Goal: Transaction & Acquisition: Purchase product/service

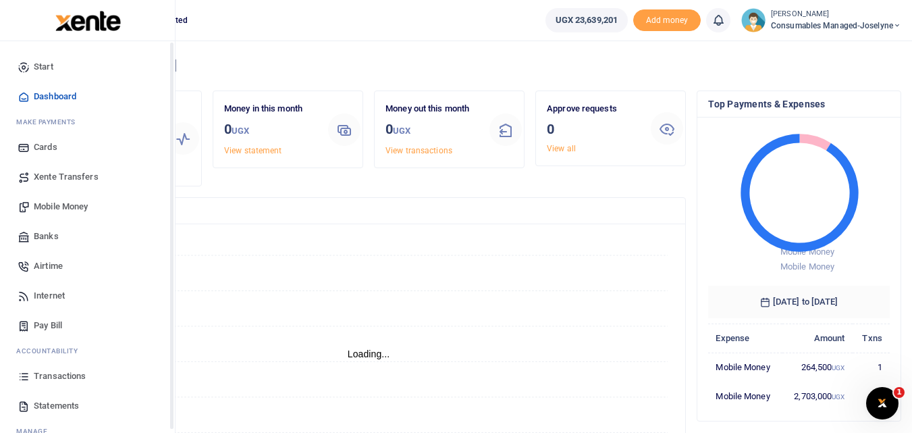
scroll to position [11, 11]
click at [63, 203] on span "Mobile Money" at bounding box center [61, 207] width 54 height 14
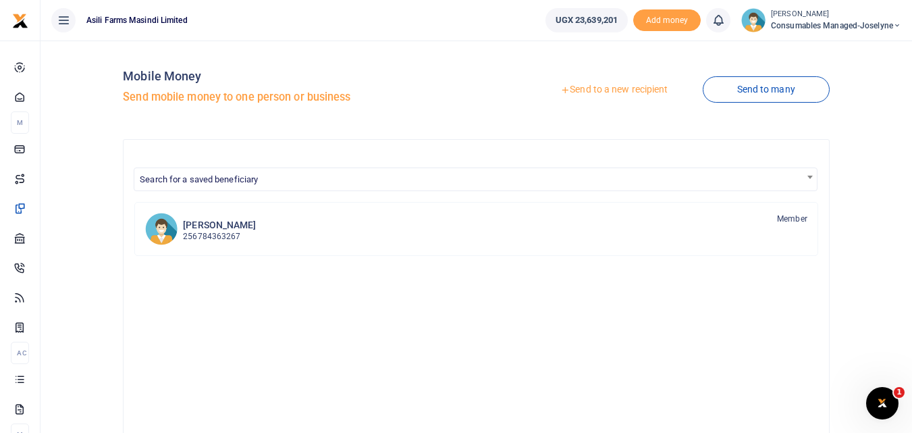
click at [599, 94] on link "Send to a new recipient" at bounding box center [614, 90] width 176 height 24
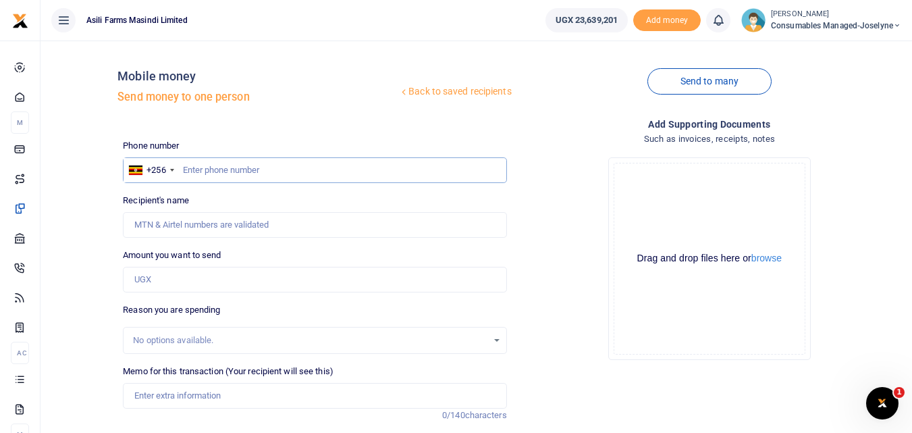
click at [201, 170] on input "text" at bounding box center [314, 170] width 383 height 26
type input "777460006"
type input "[PERSON_NAME]"
type input "777460006"
click at [179, 288] on input "Amount you want to send" at bounding box center [314, 280] width 383 height 26
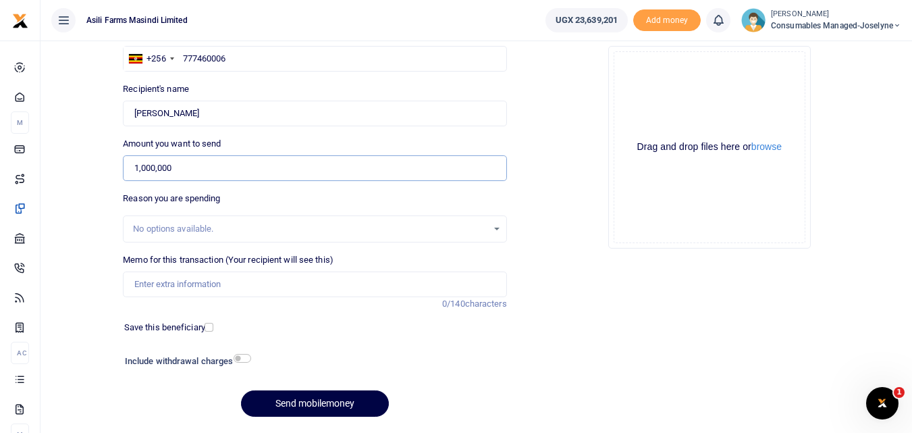
scroll to position [118, 0]
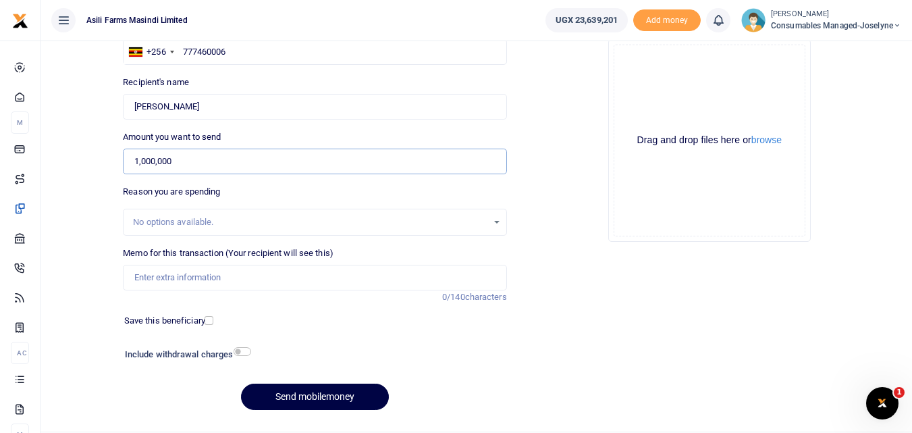
type input "1,000,000"
click at [242, 269] on input "Memo for this transaction (Your recipient will see this)" at bounding box center [314, 278] width 383 height 26
click at [162, 272] on input "Memo for this transaction (Your recipient will see this)" at bounding box center [314, 278] width 383 height 26
paste input "WK 36 /008 / 02"
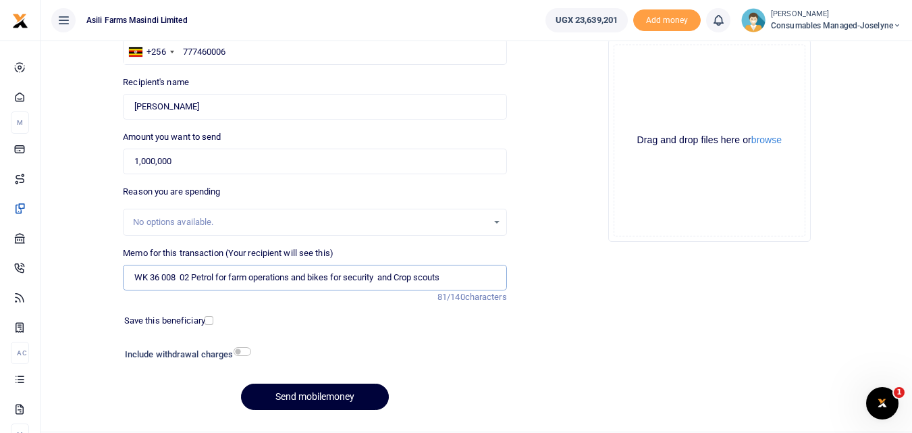
type input "WK 36 008 02 Petrol for farm operations and bikes for security and Crop scouts"
click at [294, 397] on button "Send mobilemoney" at bounding box center [315, 396] width 148 height 26
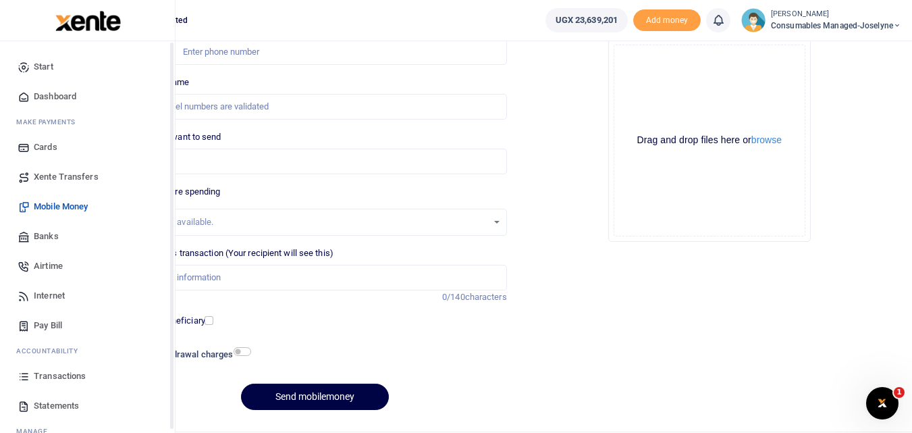
click at [23, 372] on icon at bounding box center [24, 376] width 12 height 12
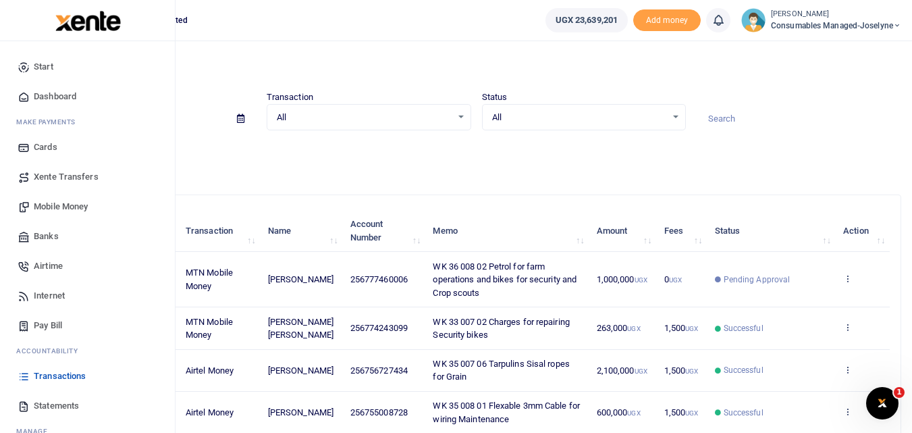
click at [51, 208] on span "Mobile Money" at bounding box center [61, 207] width 54 height 14
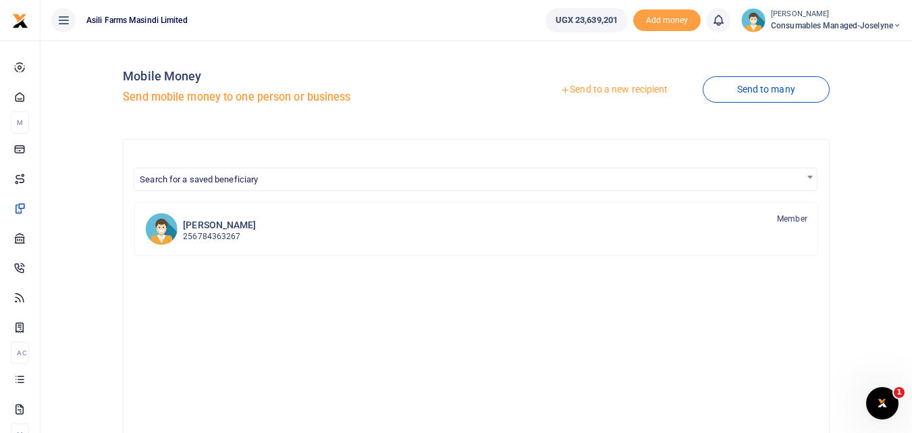
click at [581, 86] on link "Send to a new recipient" at bounding box center [614, 90] width 176 height 24
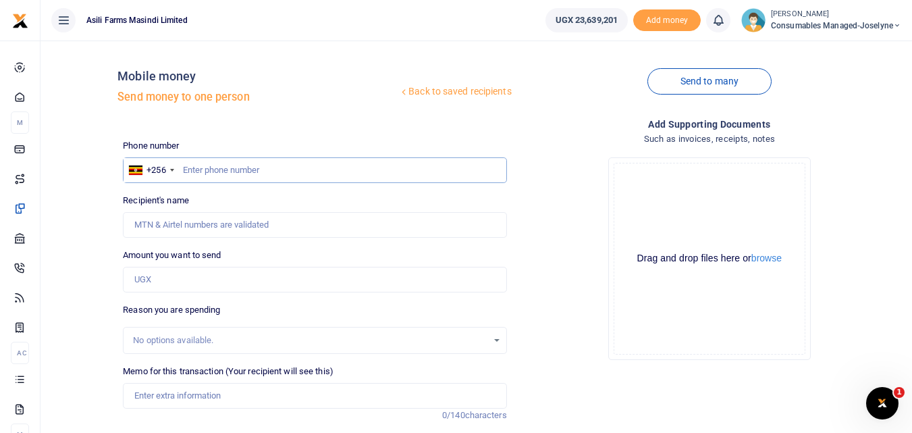
click at [203, 162] on input "text" at bounding box center [314, 170] width 383 height 26
type input "759733736"
type input "Stephen Mutibwa"
type input "759733736"
click at [184, 282] on input "Amount you want to send" at bounding box center [314, 280] width 383 height 26
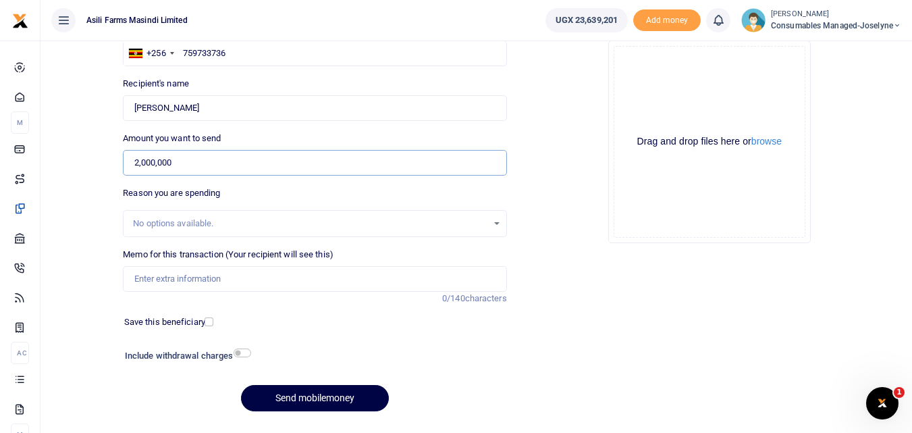
scroll to position [152, 0]
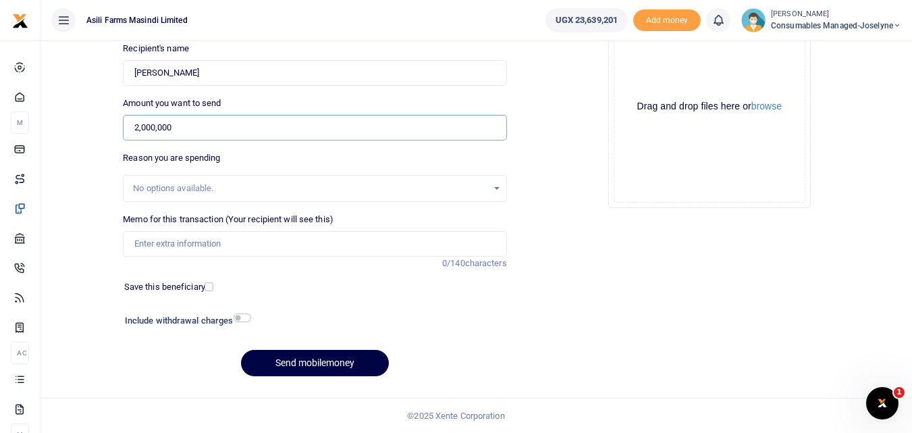
type input "2,000,000"
click at [219, 243] on input "Memo for this transaction (Your recipient will see this)" at bounding box center [314, 244] width 383 height 26
click at [158, 245] on input "Memo for this transaction (Your recipient will see this)" at bounding box center [314, 244] width 383 height 26
paste input "WK 36 /008 / 01"
click at [184, 245] on input "WK 36 /008 / 01 Consumales for general workshop maintenance" at bounding box center [314, 244] width 383 height 26
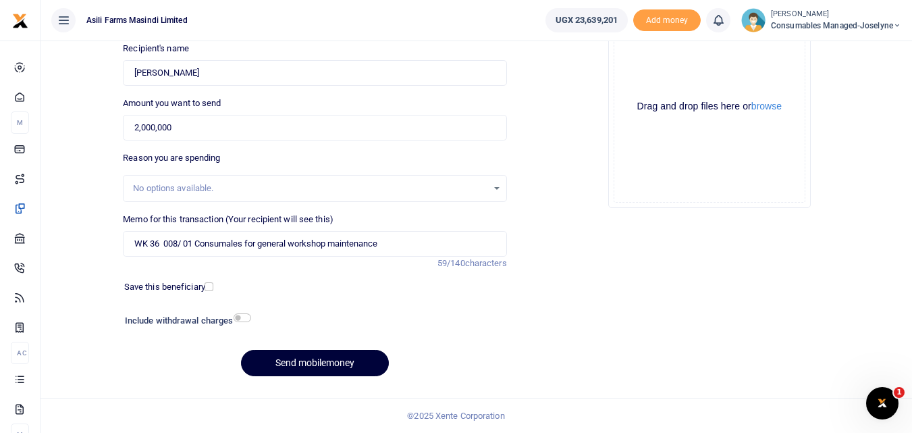
click at [282, 361] on button "Send mobilemoney" at bounding box center [315, 363] width 148 height 26
click at [186, 248] on input "WK 36 008/ 01 Consumales for general workshop maintenance" at bounding box center [314, 244] width 383 height 26
click at [224, 245] on input "WK 36 008 01 Consumales for general workshop maintenance" at bounding box center [314, 244] width 383 height 26
type input "WK 36 008 01 Consumables for general workshop maintenance"
click at [329, 367] on button "Send mobilemoney" at bounding box center [315, 363] width 148 height 26
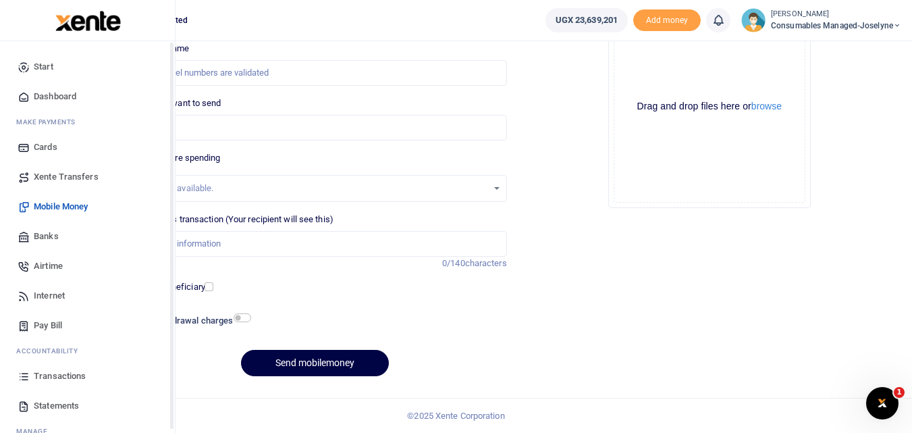
click at [16, 377] on link "Transactions" at bounding box center [87, 376] width 153 height 30
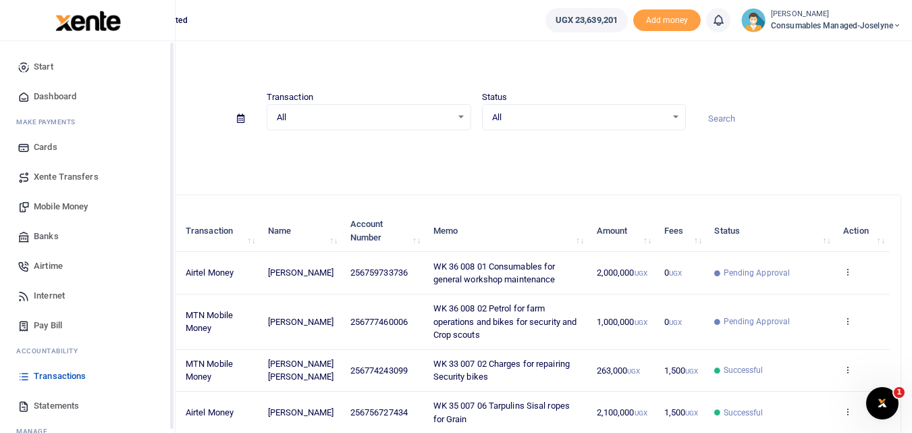
click at [48, 203] on span "Mobile Money" at bounding box center [61, 207] width 54 height 14
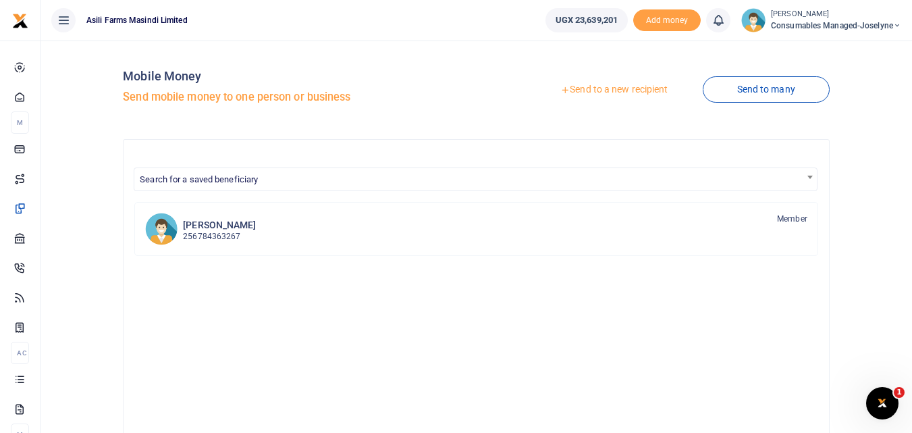
click at [593, 92] on link "Send to a new recipient" at bounding box center [614, 90] width 176 height 24
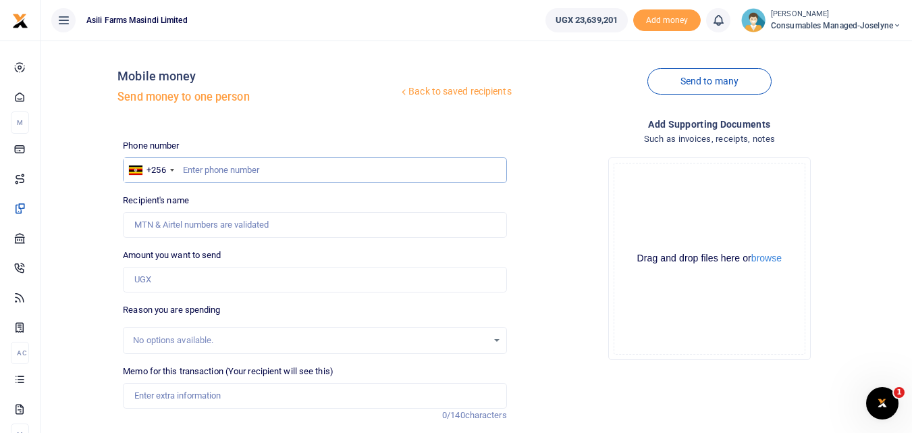
click at [186, 166] on input "text" at bounding box center [314, 170] width 383 height 26
type input "780783149"
type input "[PERSON_NAME]"
type input "780783149"
click at [162, 278] on input "Amount you want to send" at bounding box center [314, 280] width 383 height 26
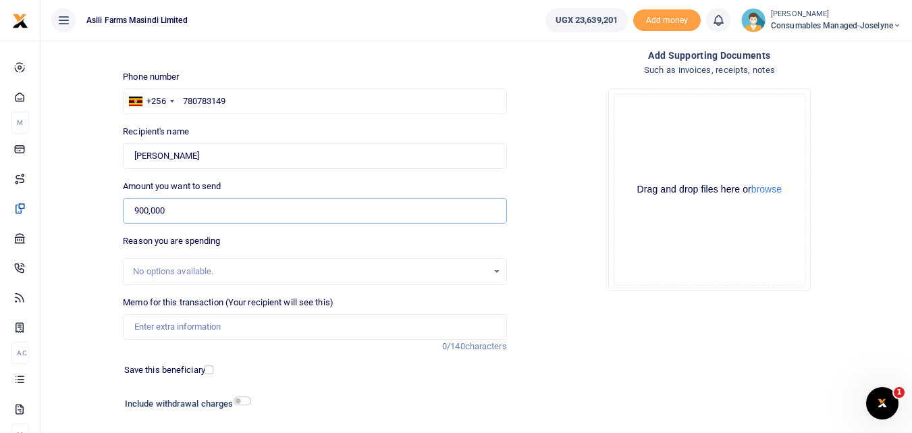
scroll to position [70, 0]
type input "900,000"
click at [177, 322] on input "Memo for this transaction (Your recipient will see this)" at bounding box center [314, 326] width 383 height 26
click at [155, 321] on input "Memo for this transaction (Your recipient will see this)" at bounding box center [314, 326] width 383 height 26
paste input "WK 36/002 / 01"
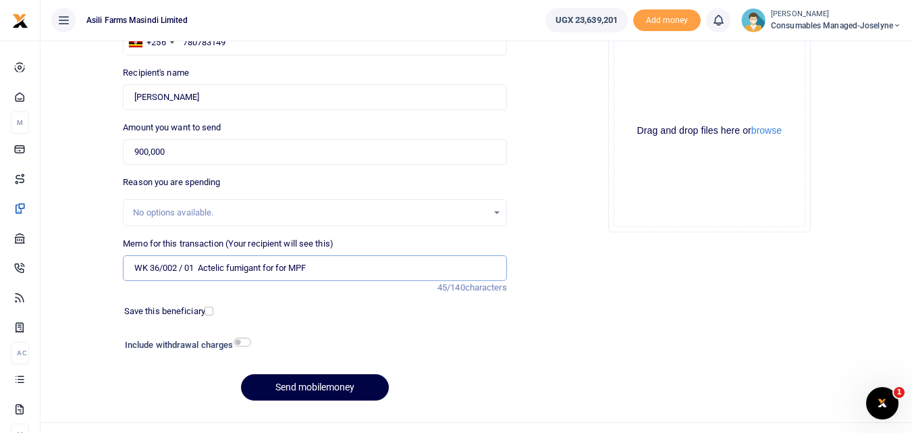
scroll to position [127, 0]
click at [320, 391] on button "Send mobilemoney" at bounding box center [315, 388] width 148 height 26
click at [184, 269] on input "WK 36/002 / 01 Actelic fumigant for for MPF" at bounding box center [314, 269] width 383 height 26
click at [280, 389] on button "Send mobilemoney" at bounding box center [315, 388] width 148 height 26
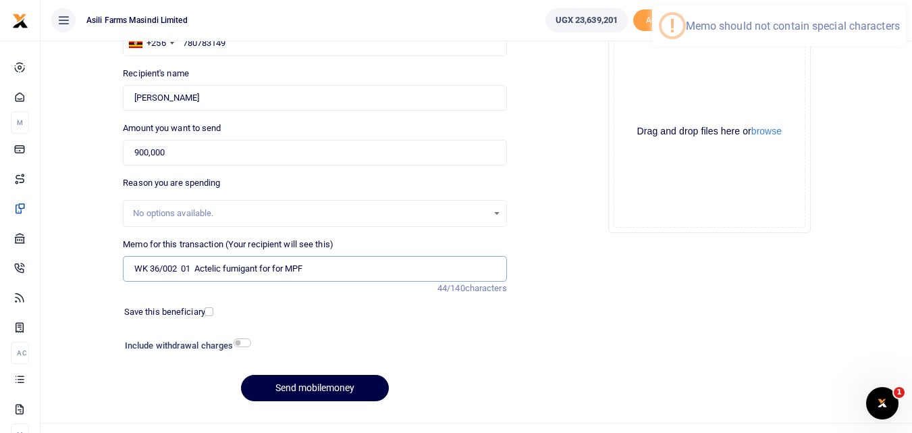
click at [161, 267] on input "WK 36/002 01 Actelic fumigant for for MPF" at bounding box center [314, 269] width 383 height 26
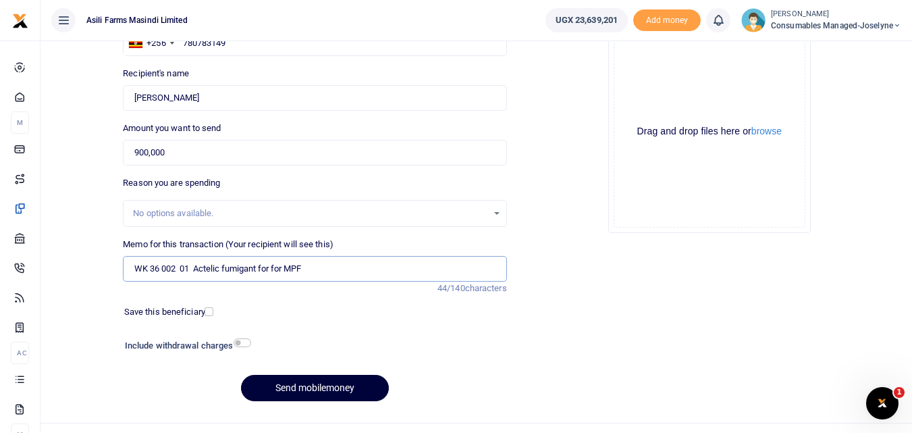
type input "WK 36 002 01 Actelic fumigant for for MPF"
click at [313, 382] on button "Send mobilemoney" at bounding box center [315, 388] width 148 height 26
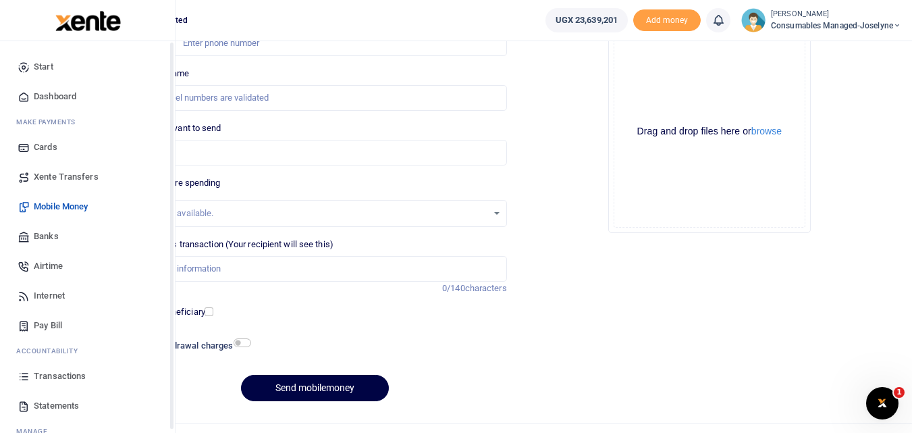
click at [18, 378] on icon at bounding box center [24, 376] width 12 height 12
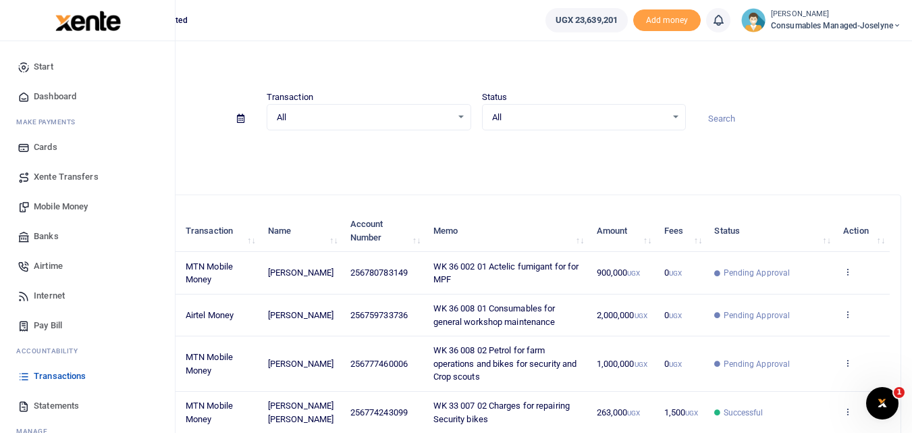
click at [70, 201] on span "Mobile Money" at bounding box center [61, 207] width 54 height 14
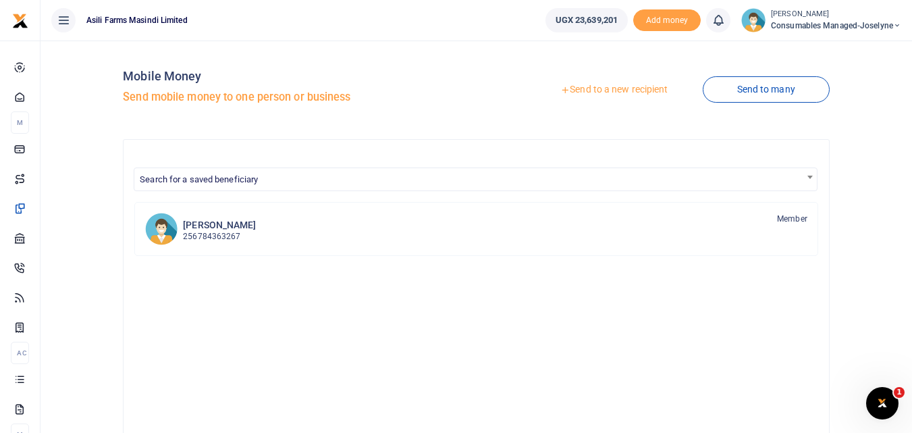
click at [582, 89] on link "Send to a new recipient" at bounding box center [614, 90] width 176 height 24
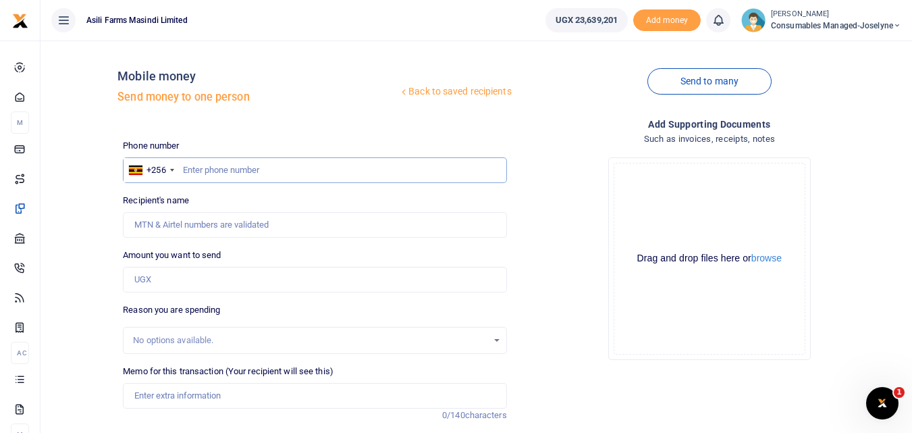
click at [195, 167] on input "text" at bounding box center [314, 170] width 383 height 26
type input "781369760"
type input "[PERSON_NAME]"
type input "781369760"
click at [171, 277] on input "Amount you want to send" at bounding box center [314, 280] width 383 height 26
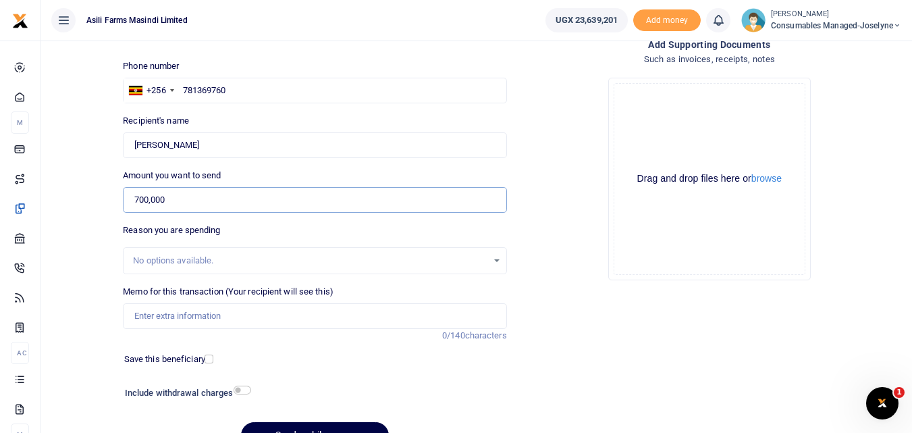
scroll to position [89, 0]
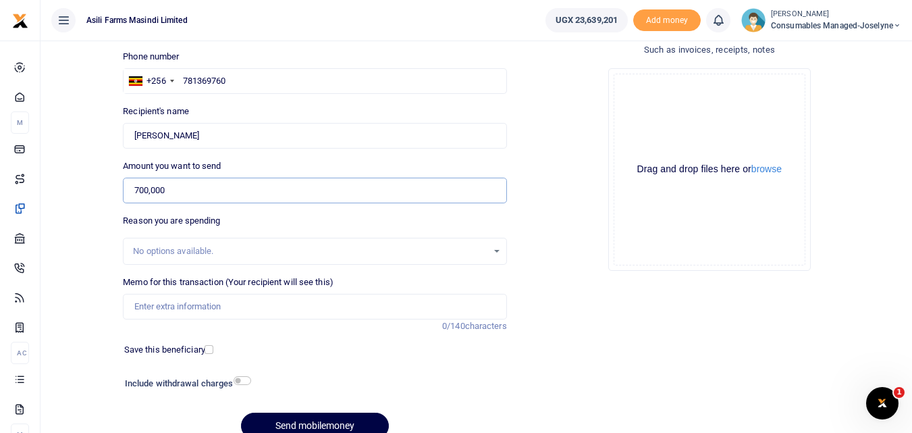
type input "700,000"
click at [228, 245] on div "No options available." at bounding box center [310, 251] width 354 height 14
click at [264, 321] on div "Memo for this transaction (Your recipient will see this) Reason is required. 0/…" at bounding box center [314, 303] width 394 height 57
click at [241, 299] on input "Memo for this transaction (Your recipient will see this)" at bounding box center [314, 307] width 383 height 26
click at [147, 307] on input "Memo for this transaction (Your recipient will see this)" at bounding box center [314, 307] width 383 height 26
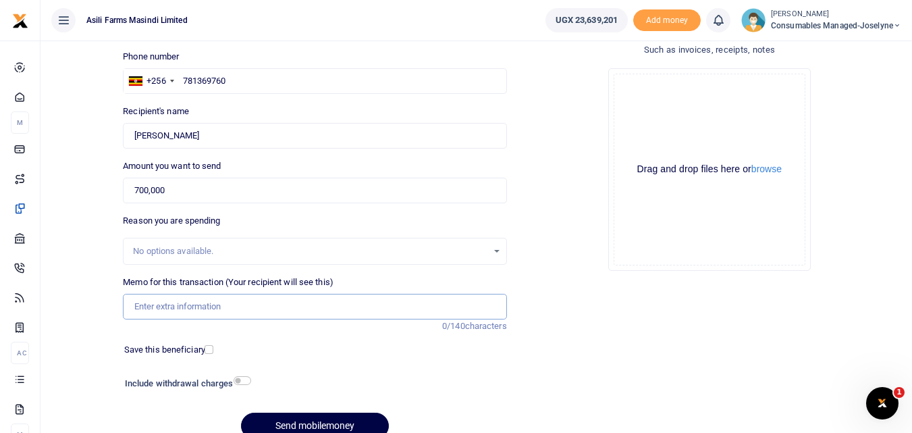
paste input "WK 36 /008 / 01"
click at [186, 303] on input "WK 36 /008 / 01 Gloves and Masks for harvesting Spraying and grain handling team" at bounding box center [314, 307] width 383 height 26
type input "WK 36 008 01 Gloves and Masks for harvesting Spraying and grain handling team"
click at [321, 415] on button "Send mobilemoney" at bounding box center [315, 426] width 148 height 26
click at [615, 198] on div "Drag and drop files here or browse Powered by Uppy" at bounding box center [710, 170] width 192 height 192
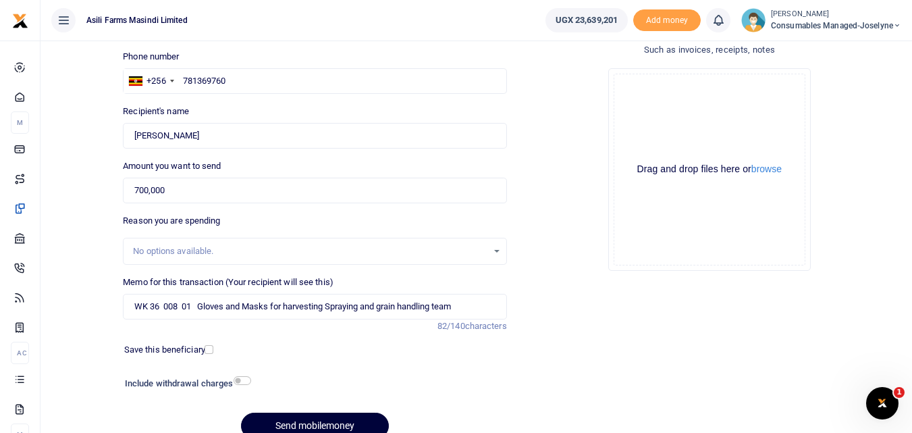
click at [310, 424] on button "Send mobilemoney" at bounding box center [315, 426] width 148 height 26
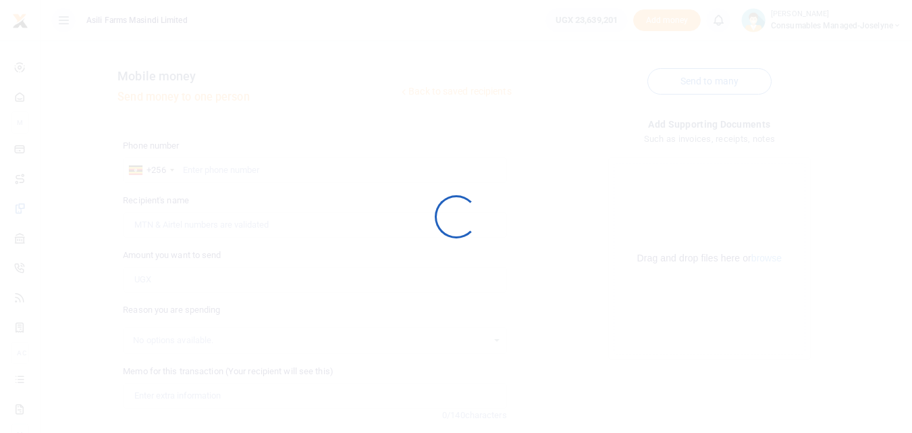
scroll to position [89, 0]
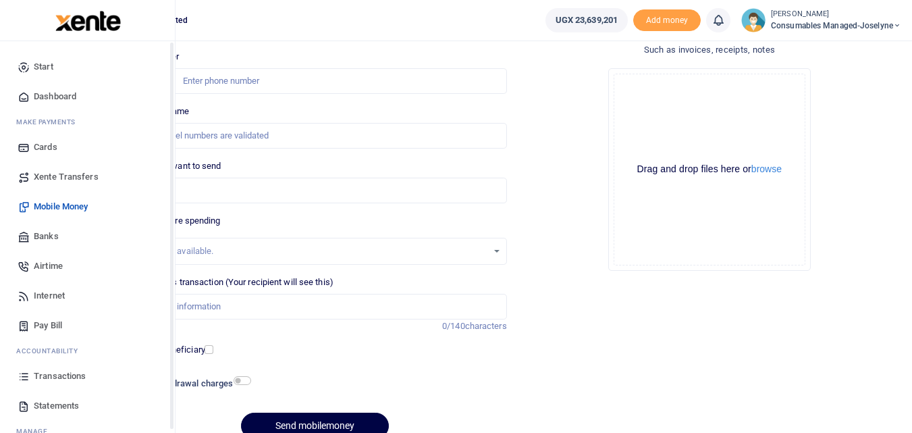
click at [18, 374] on icon at bounding box center [24, 376] width 12 height 12
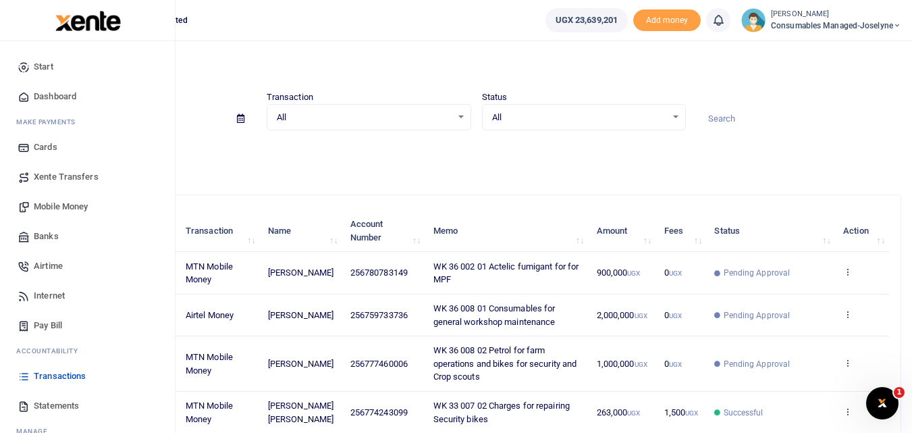
click at [51, 206] on span "Mobile Money" at bounding box center [61, 207] width 54 height 14
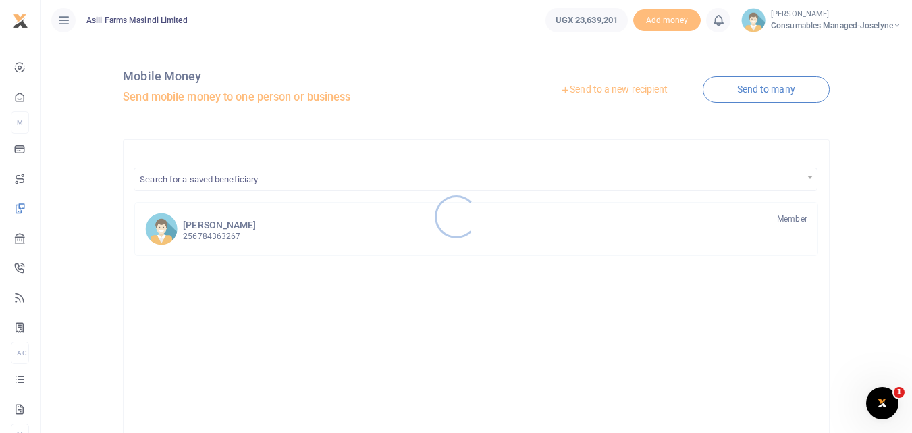
click at [598, 89] on div at bounding box center [456, 216] width 912 height 433
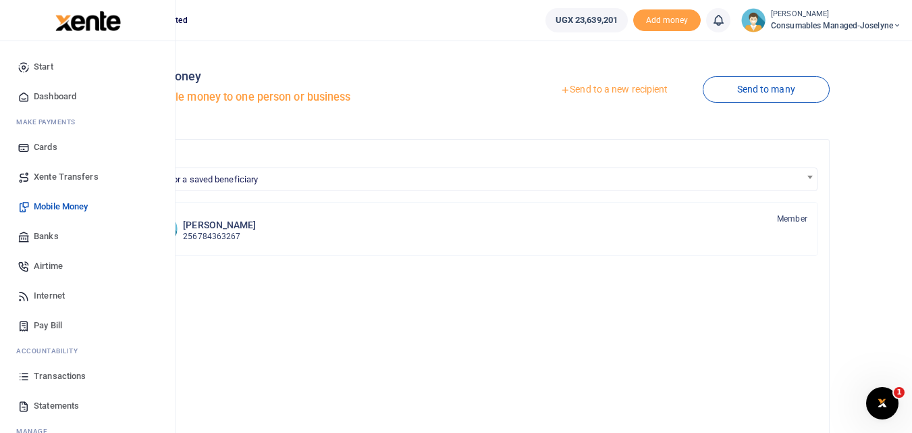
click at [21, 375] on icon at bounding box center [24, 376] width 12 height 12
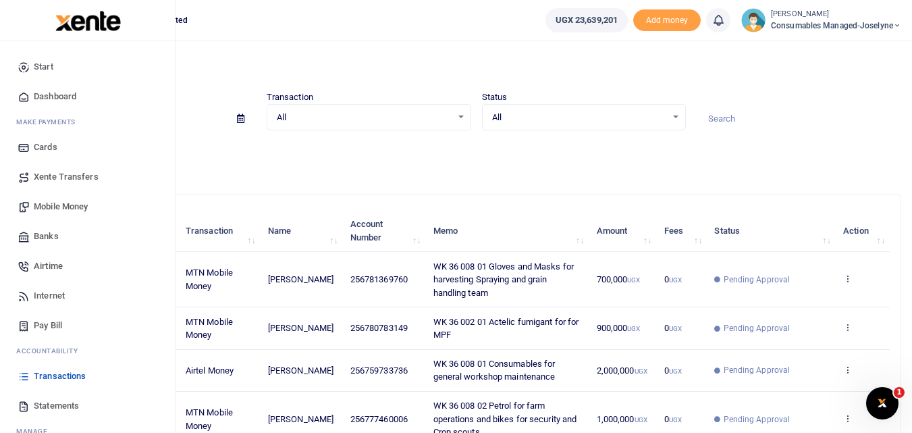
click at [18, 379] on icon at bounding box center [24, 376] width 12 height 12
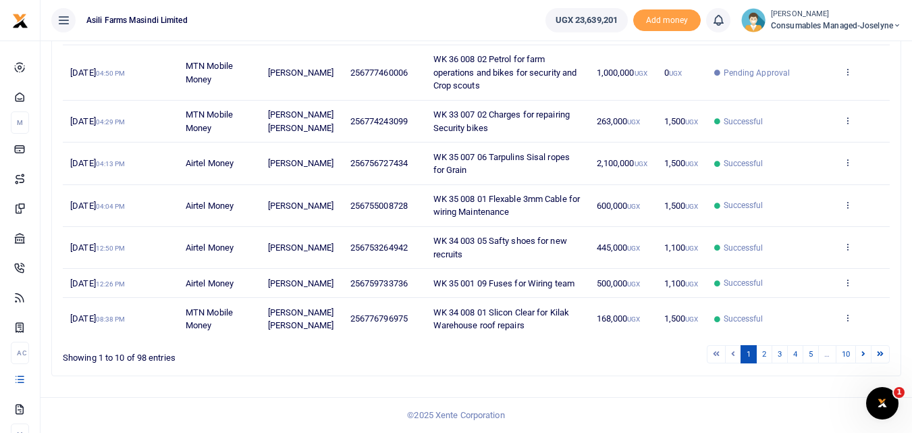
scroll to position [373, 0]
click at [765, 361] on link "2" at bounding box center [764, 354] width 16 height 18
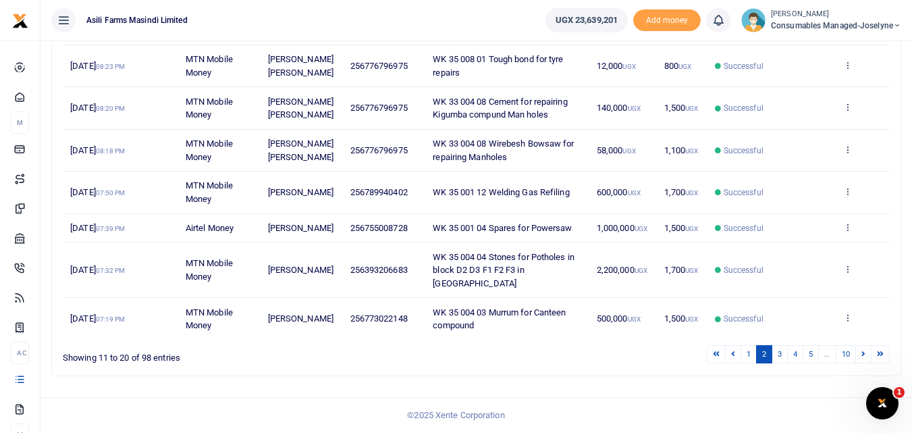
scroll to position [399, 0]
click at [781, 358] on link "3" at bounding box center [780, 354] width 16 height 18
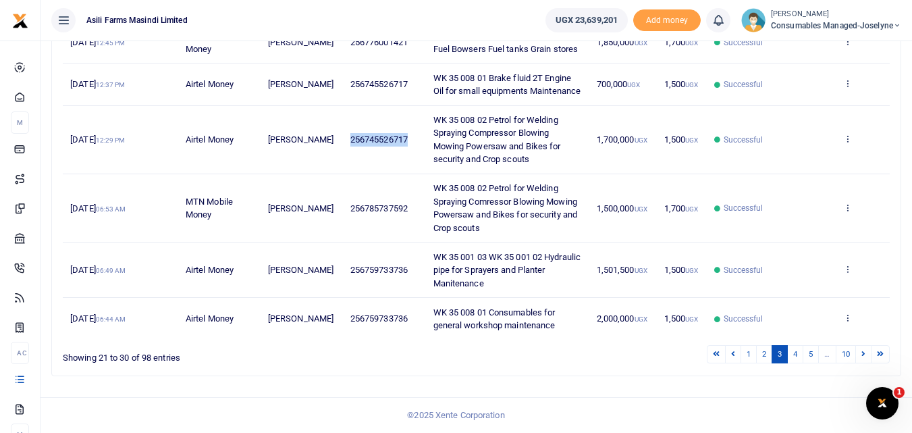
drag, startPoint x: 416, startPoint y: 154, endPoint x: 343, endPoint y: 153, distance: 72.9
click at [343, 153] on td "256745526717" at bounding box center [384, 140] width 83 height 68
copy span "256745526717"
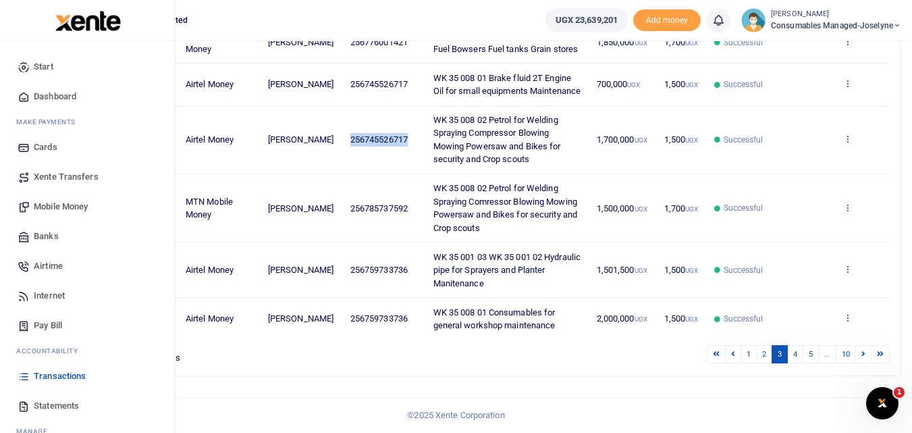
click at [53, 207] on span "Mobile Money" at bounding box center [61, 207] width 54 height 14
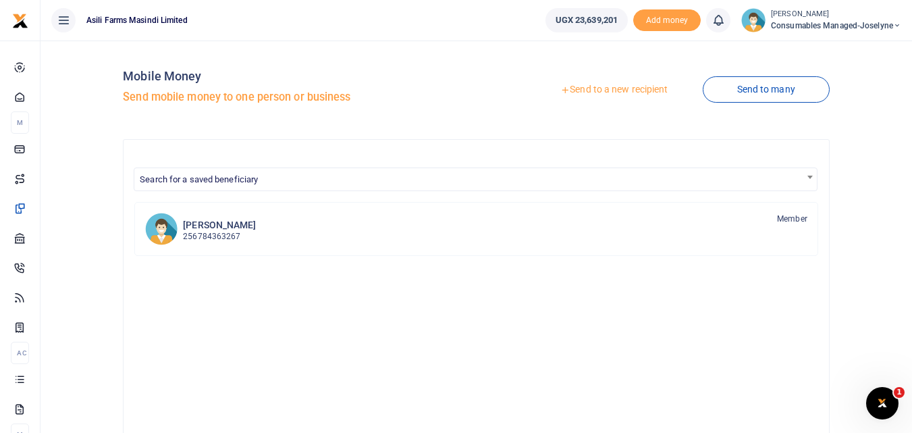
click at [600, 85] on div at bounding box center [456, 216] width 912 height 433
click at [600, 85] on link "Send to a new recipient" at bounding box center [614, 90] width 176 height 24
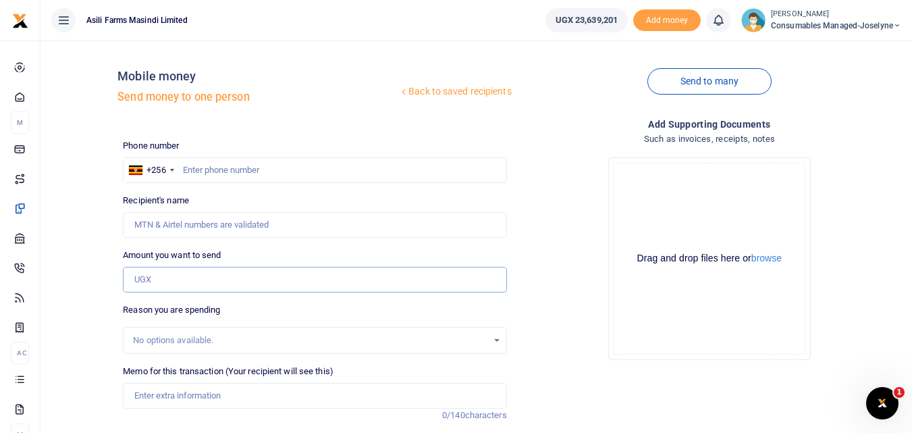
click at [171, 274] on input "Amount you want to send" at bounding box center [314, 280] width 383 height 26
paste input "256745526717"
type input "256745526717"
click at [198, 170] on input "text" at bounding box center [314, 170] width 383 height 26
type input "745526717"
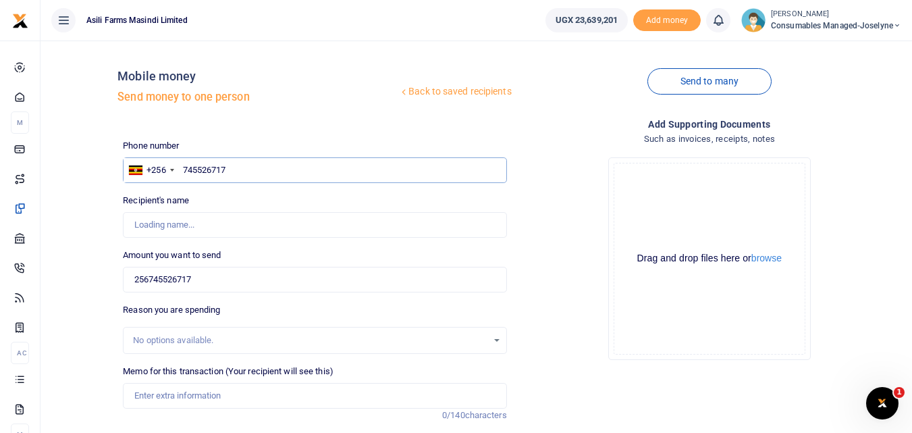
type input "Betty Namukasa"
type input "745526717"
click at [203, 278] on input "256745526717" at bounding box center [314, 280] width 383 height 26
type input "2"
click at [180, 281] on input "0" at bounding box center [314, 280] width 383 height 26
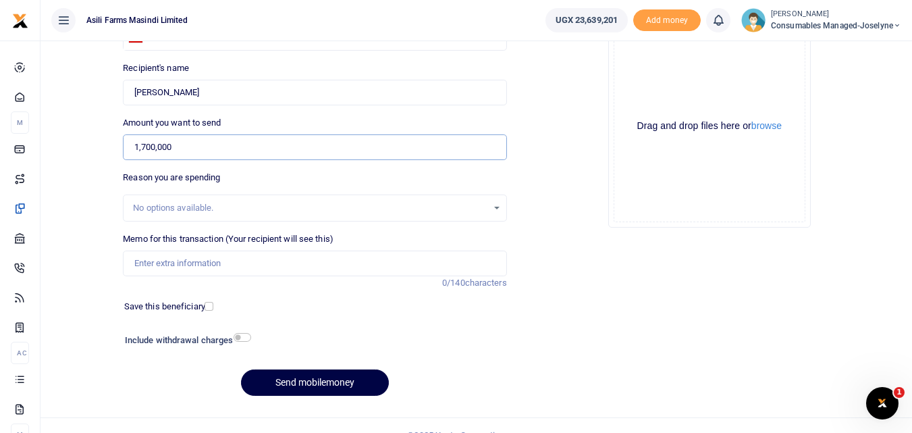
scroll to position [152, 0]
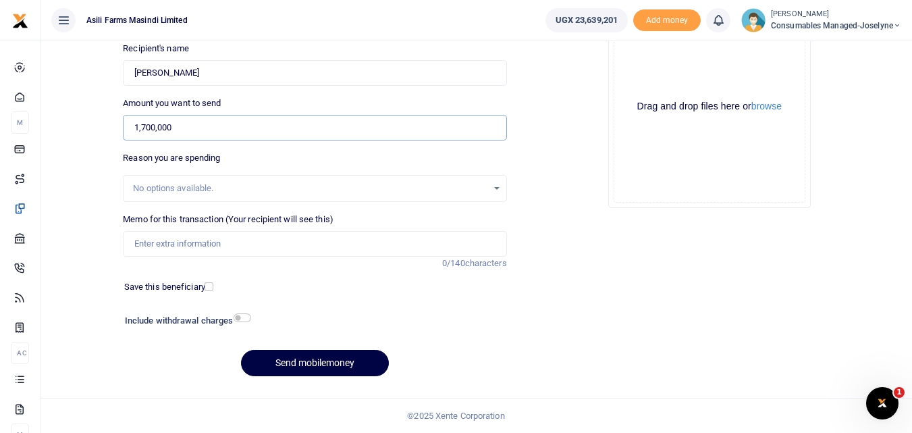
type input "1,700,000"
click at [173, 241] on input "Memo for this transaction (Your recipient will see this)" at bounding box center [314, 244] width 383 height 26
click at [137, 240] on input "Memo for this transaction (Your recipient will see this)" at bounding box center [314, 244] width 383 height 26
paste input "WK 36 /008 / 02"
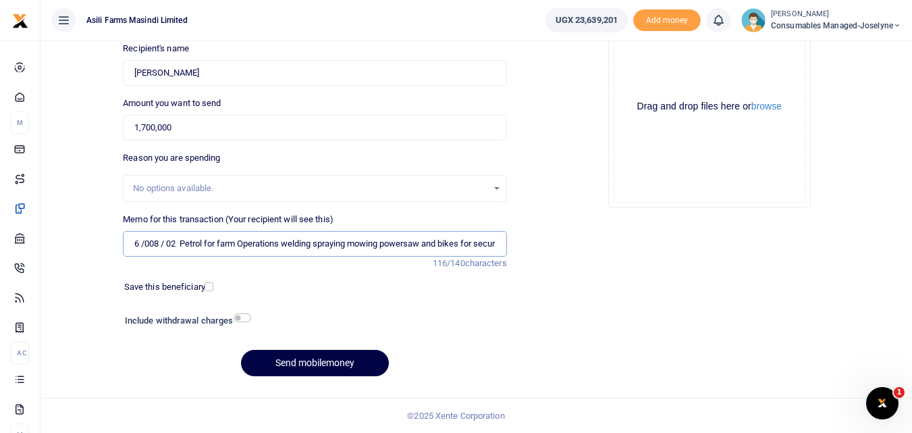
scroll to position [0, 0]
click at [184, 247] on input "WK 36 /008 / 02 Petrol for farm Operations welding spraying mowing powersaw and…" at bounding box center [314, 244] width 383 height 26
type input "WK 36 008 02 Petrol for farm Operations welding spraying mowing powersaw and bi…"
click at [306, 360] on button "Send mobilemoney" at bounding box center [315, 363] width 148 height 26
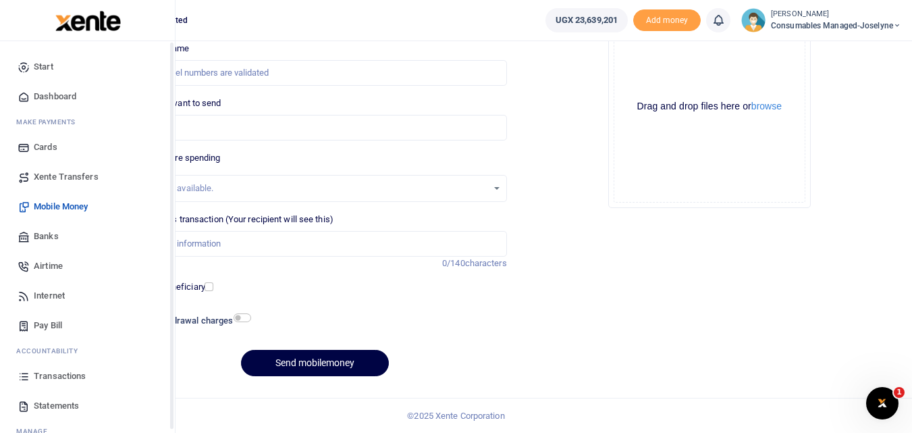
click at [23, 379] on icon at bounding box center [24, 376] width 12 height 12
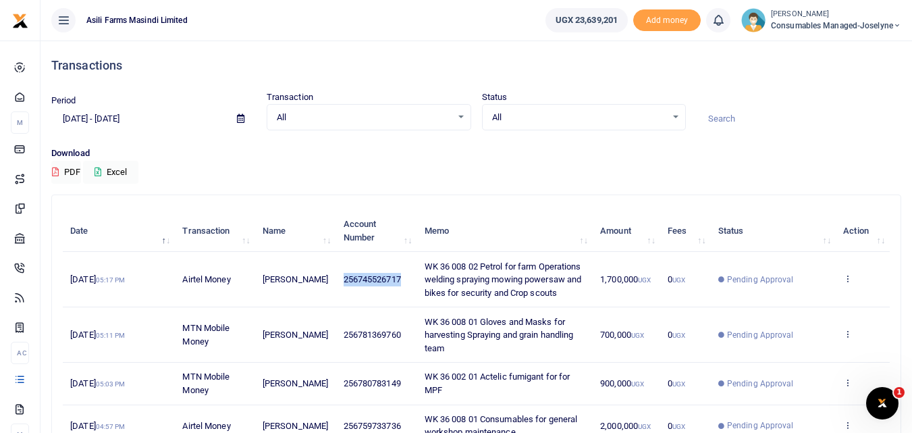
drag, startPoint x: 396, startPoint y: 276, endPoint x: 326, endPoint y: 280, distance: 69.7
click at [336, 280] on td "256745526717" at bounding box center [376, 279] width 81 height 55
copy span "256745526717"
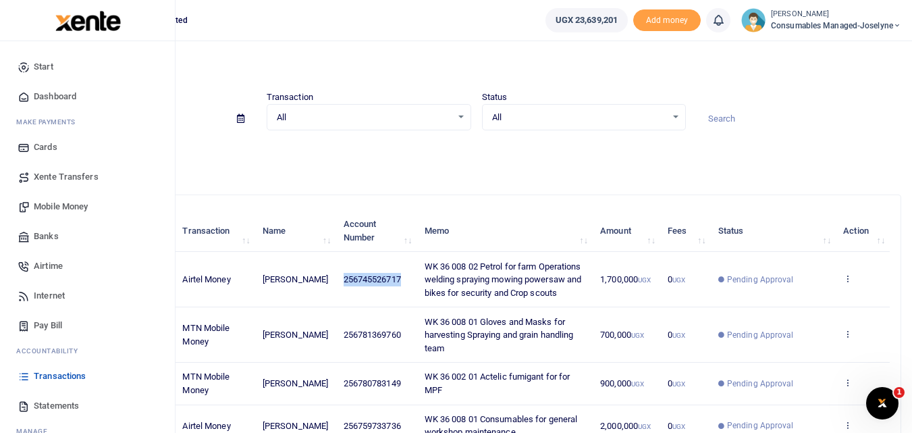
click at [47, 211] on span "Mobile Money" at bounding box center [61, 207] width 54 height 14
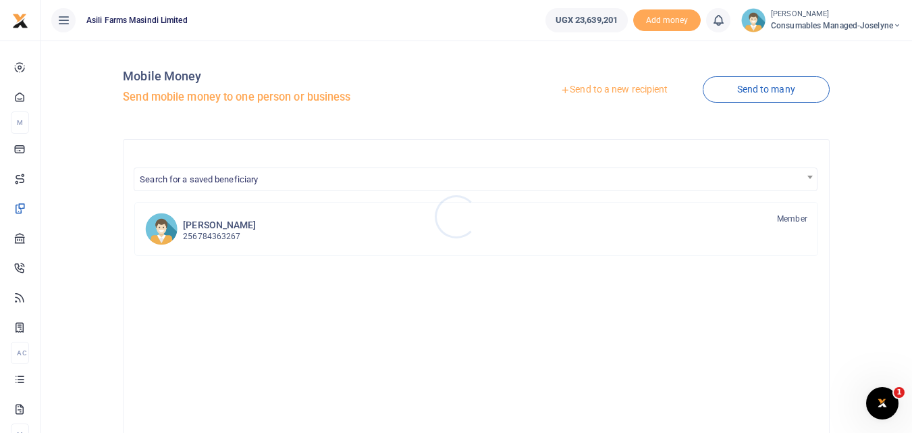
click at [608, 83] on div at bounding box center [456, 216] width 912 height 433
click at [592, 87] on link "Send to a new recipient" at bounding box center [614, 90] width 176 height 24
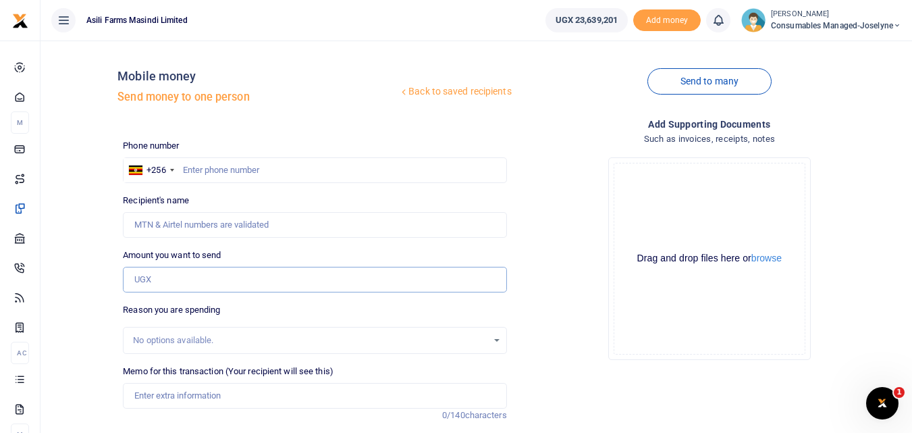
click at [147, 278] on input "Amount you want to send" at bounding box center [314, 280] width 383 height 26
paste input "256745526717"
type input "256745526717"
click at [191, 167] on input "text" at bounding box center [314, 170] width 383 height 26
type input "745526717"
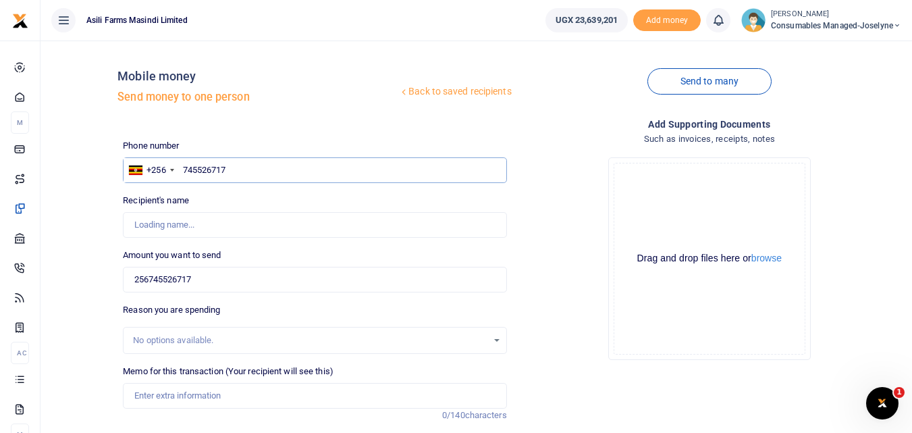
type input "[PERSON_NAME]"
type input "745526717"
click at [223, 277] on input "256745526717" at bounding box center [314, 280] width 383 height 26
type input "2"
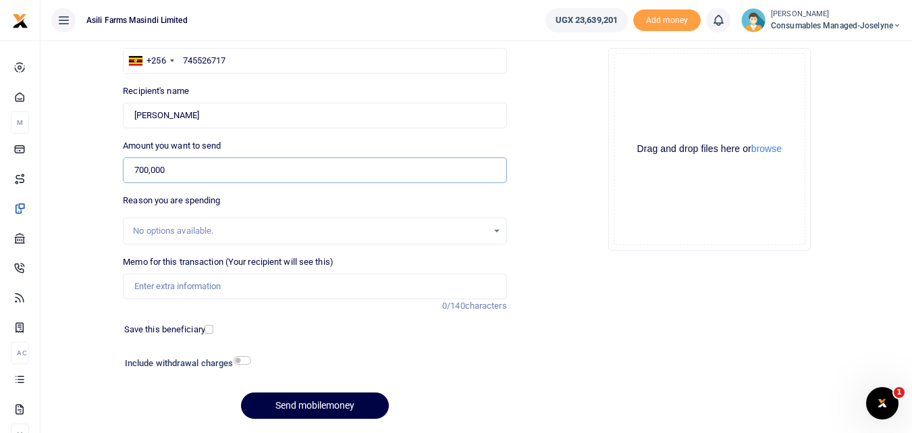
scroll to position [119, 0]
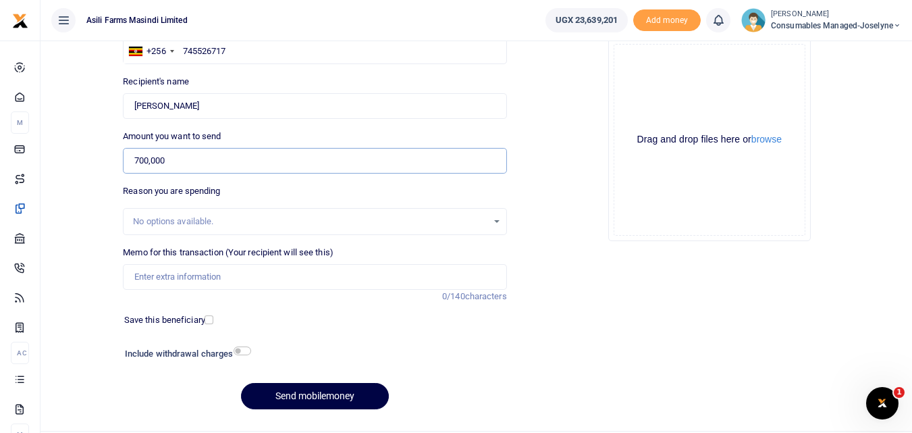
type input "700,000"
click at [151, 269] on input "Memo for this transaction (Your recipient will see this)" at bounding box center [314, 277] width 383 height 26
paste input "WK 36 /008 / 01"
click at [187, 274] on input "WK 36 /008 / 01 2T Engine oil Brakefluid for small equipmets maintenance" at bounding box center [314, 277] width 383 height 26
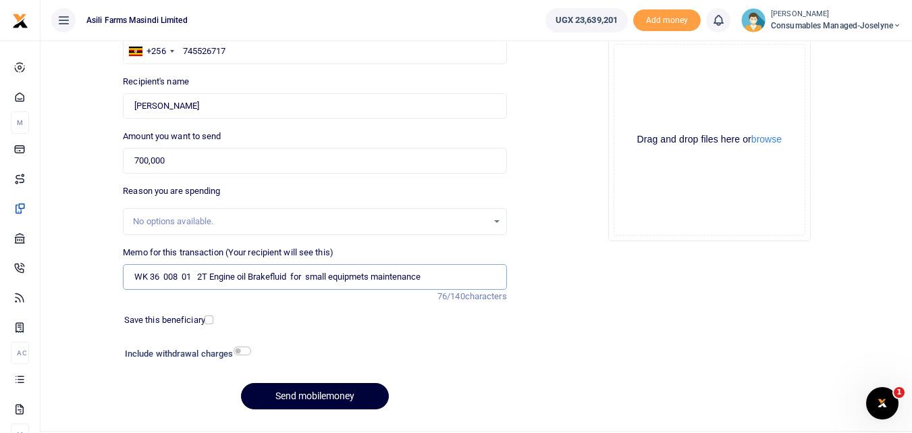
type input "WK 36 008 01 2T Engine oil Brakefluid for small equipmets maintenance"
click at [307, 398] on button "Send mobilemoney" at bounding box center [315, 396] width 148 height 26
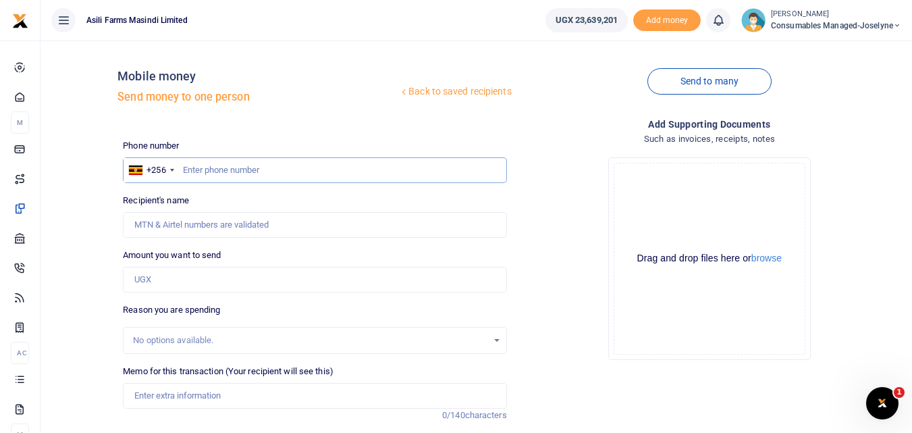
click at [207, 169] on input "text" at bounding box center [314, 170] width 383 height 26
type input "773420029"
type input "Walter Businge Mbabazi"
type input "773420029"
click at [174, 288] on input "Amount you want to send" at bounding box center [314, 280] width 383 height 26
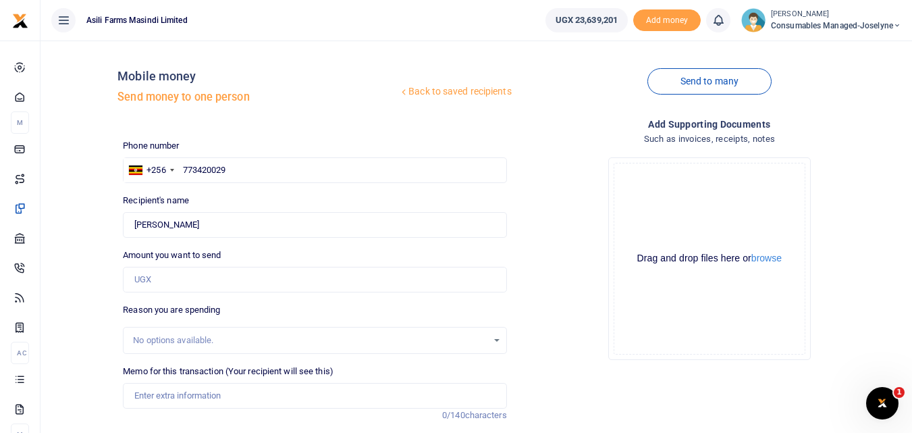
click at [314, 137] on div "Back to saved recipients Mobile money Send money to one person Send to many Pho…" at bounding box center [511, 294] width 789 height 487
click at [163, 275] on input "Amount you want to send" at bounding box center [314, 280] width 383 height 26
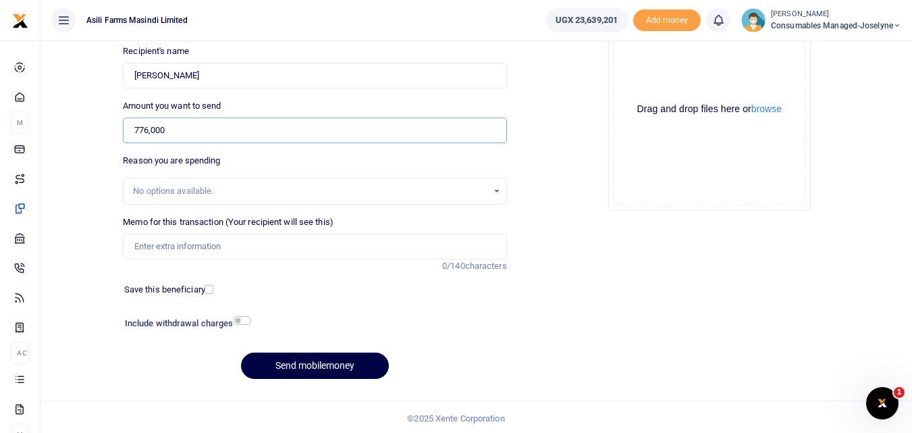
scroll to position [152, 0]
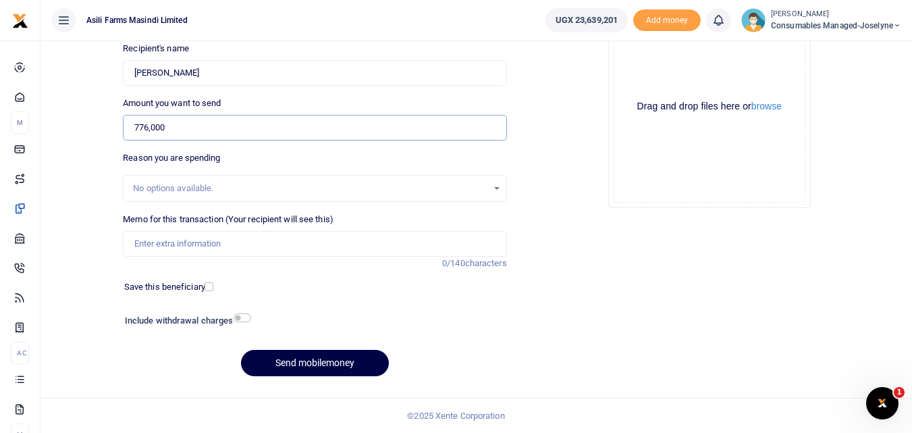
type input "776,000"
click at [180, 247] on input "Memo for this transaction (Your recipient will see this)" at bounding box center [314, 244] width 383 height 26
click at [157, 243] on input "Memo for this transaction (Your recipient will see this)" at bounding box center [314, 244] width 383 height 26
paste input "WK 36 /001 / 14"
type input "WK 36 001 14 Charges for repairing Red and Yellow Compressor"
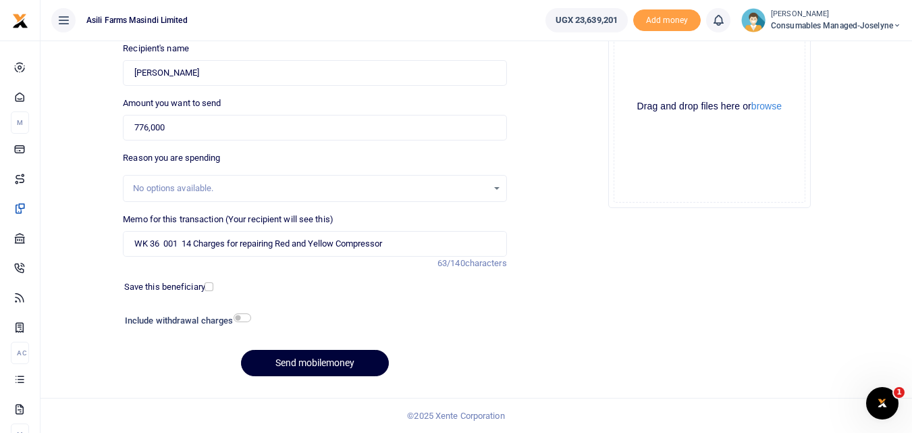
click at [267, 361] on button "Send mobilemoney" at bounding box center [315, 363] width 148 height 26
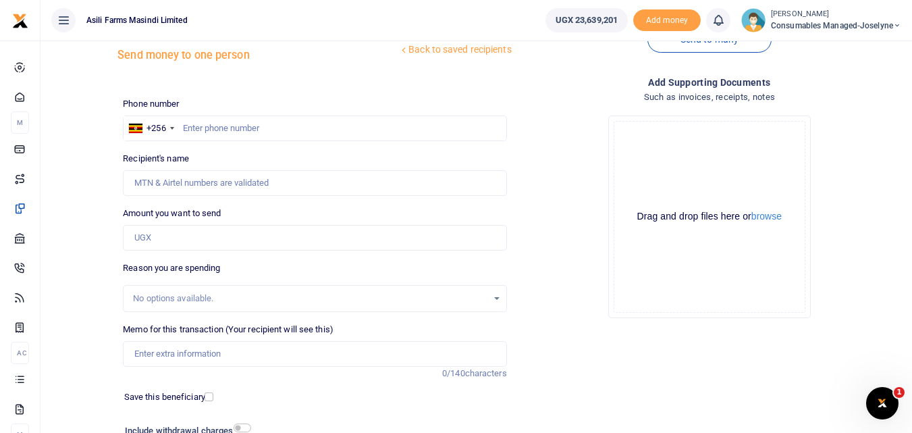
scroll to position [41, 0]
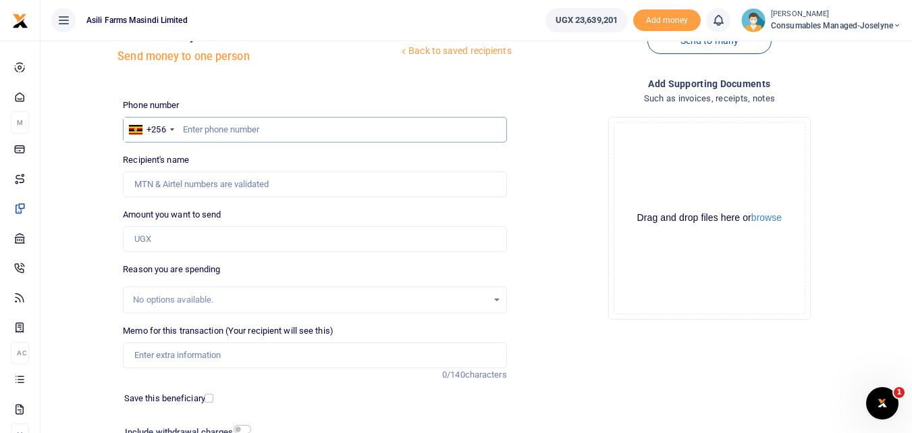
click at [228, 128] on input "text" at bounding box center [314, 130] width 383 height 26
type input "785737592"
type input "[PERSON_NAME]"
type input "785737592"
click at [190, 248] on input "Amount you want to send" at bounding box center [314, 239] width 383 height 26
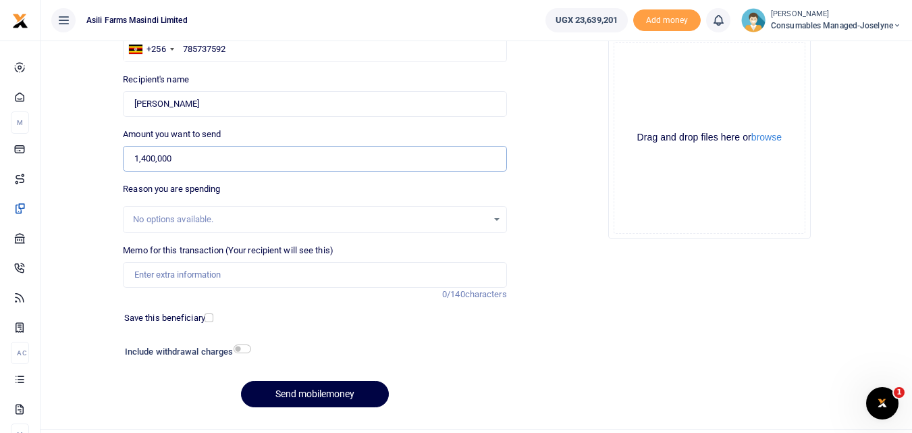
scroll to position [130, 0]
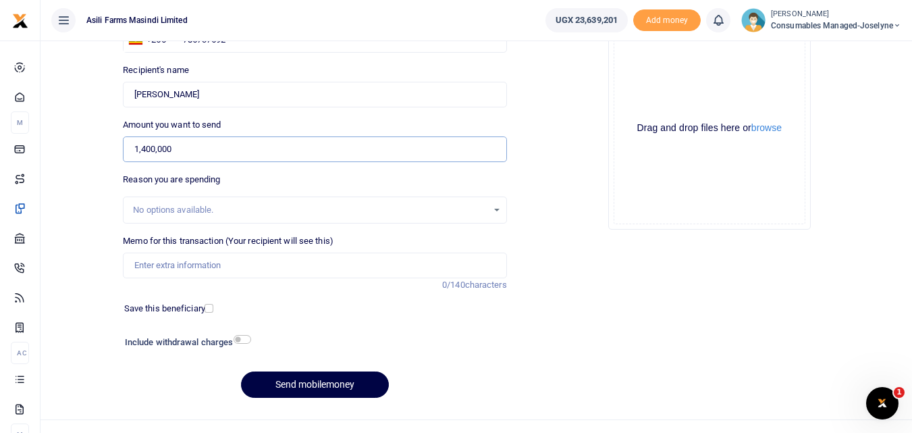
type input "1,400,000"
click at [155, 268] on input "Memo for this transaction (Your recipient will see this)" at bounding box center [314, 266] width 383 height 26
click at [157, 261] on input "Memo for this transaction (Your recipient will see this)" at bounding box center [314, 266] width 383 height 26
click at [128, 269] on input "Memo for this transaction (Your recipient will see this)" at bounding box center [314, 266] width 383 height 26
paste input "WK 36 /008 / 02"
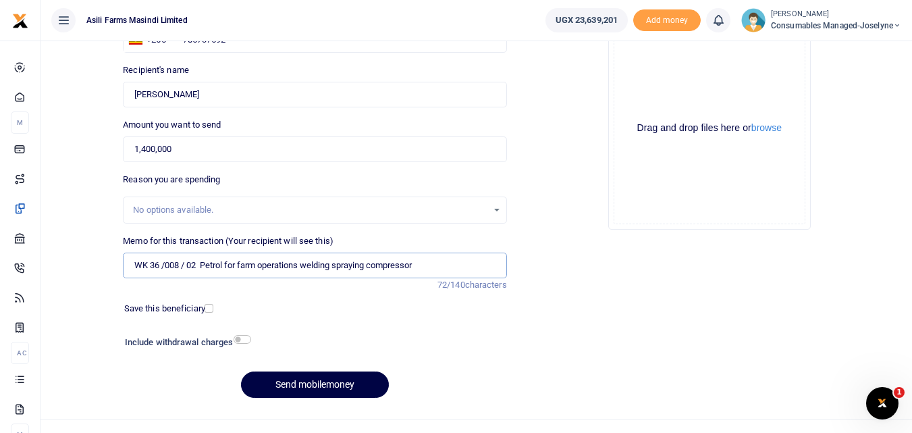
type input "WK 36 /008 / 02 Petrol for farm operations welding spraying compressor"
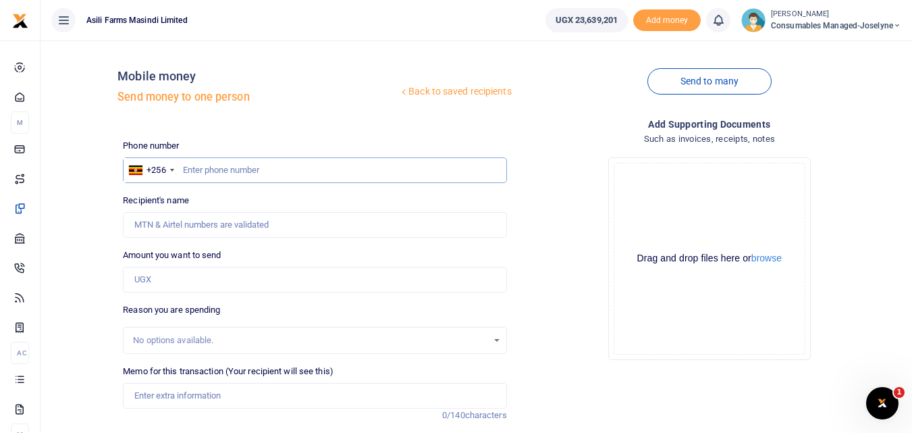
click at [250, 161] on input "text" at bounding box center [314, 170] width 383 height 26
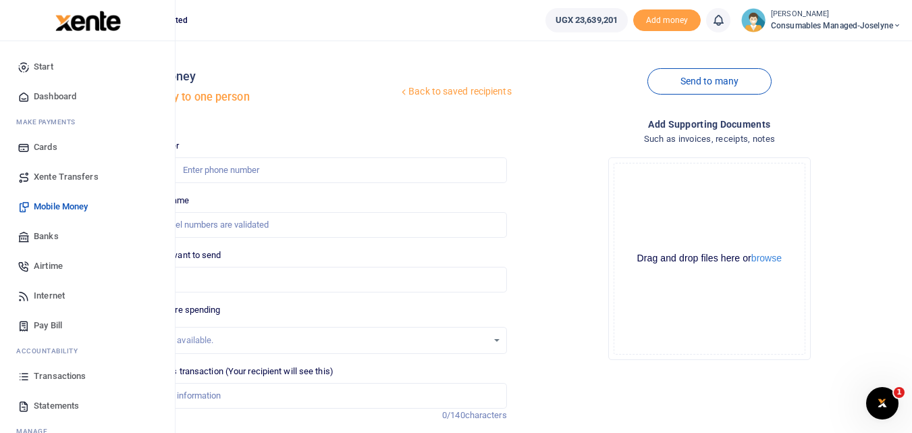
click at [19, 379] on icon at bounding box center [24, 376] width 12 height 12
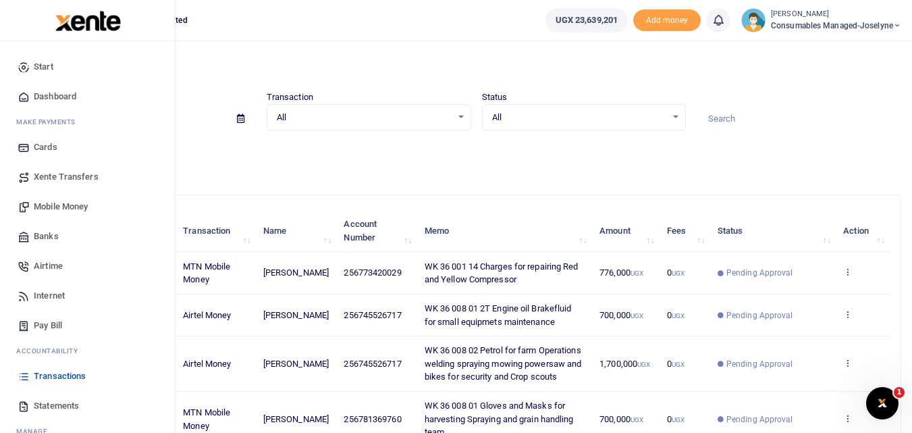
click at [53, 206] on span "Mobile Money" at bounding box center [61, 207] width 54 height 14
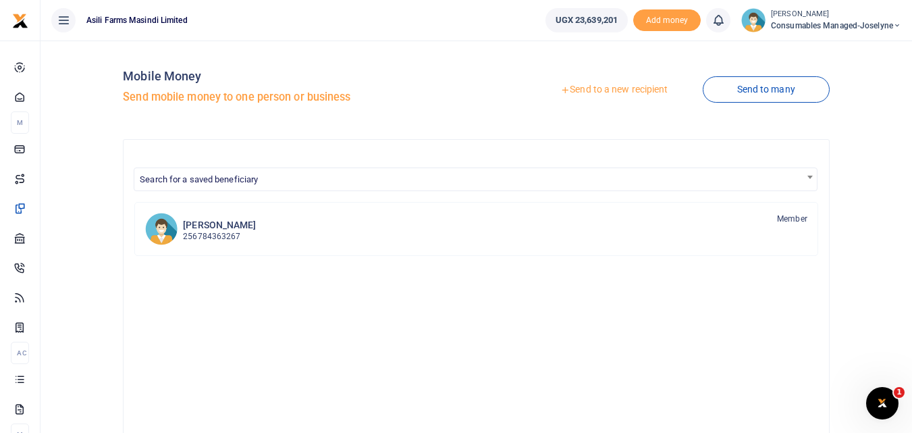
click at [587, 88] on link "Send to a new recipient" at bounding box center [614, 90] width 176 height 24
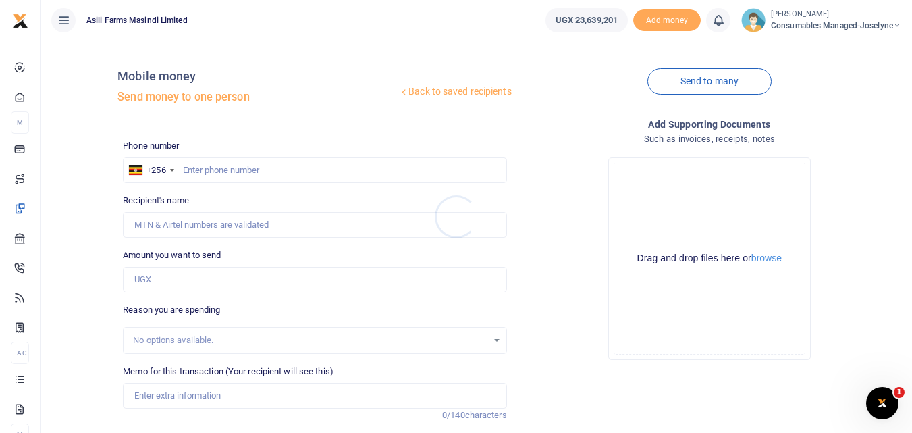
click at [246, 168] on div at bounding box center [456, 216] width 912 height 433
click at [246, 168] on input "text" at bounding box center [314, 170] width 383 height 26
type input "785737592"
type input "[PERSON_NAME]"
type input "785737592"
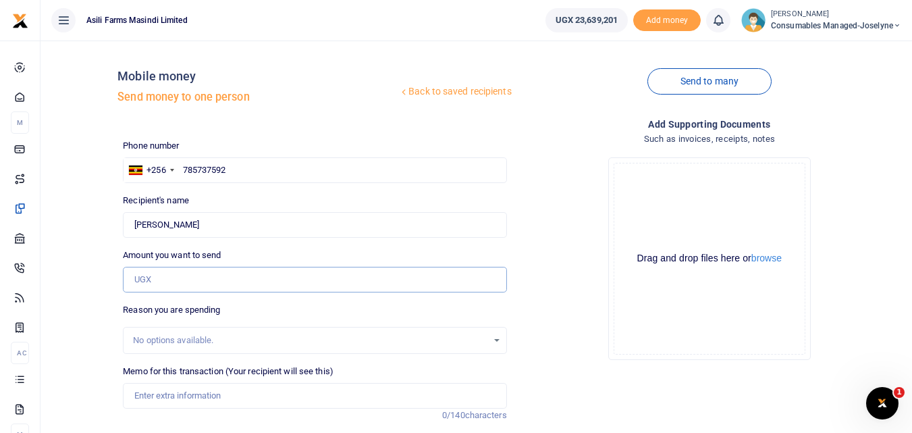
click at [248, 280] on input "Amount you want to send" at bounding box center [314, 280] width 383 height 26
type input "1,400,000"
click at [564, 275] on div "Drop your files here Drag and drop files here or browse Powered by Uppy" at bounding box center [709, 259] width 383 height 224
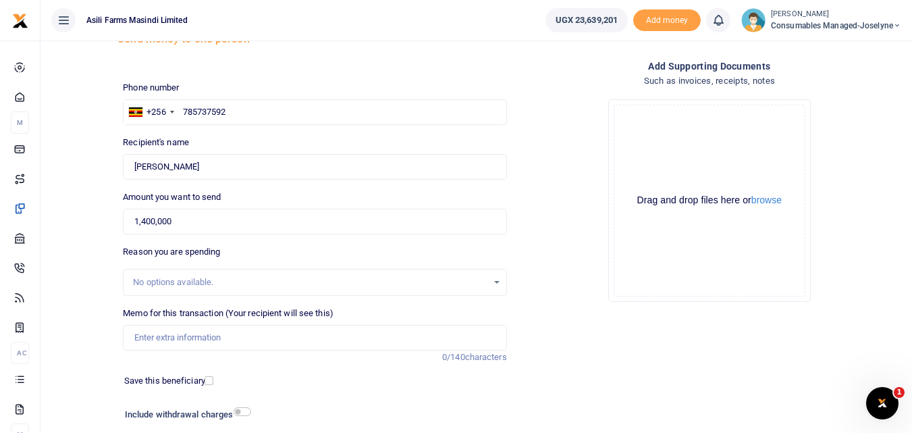
scroll to position [60, 0]
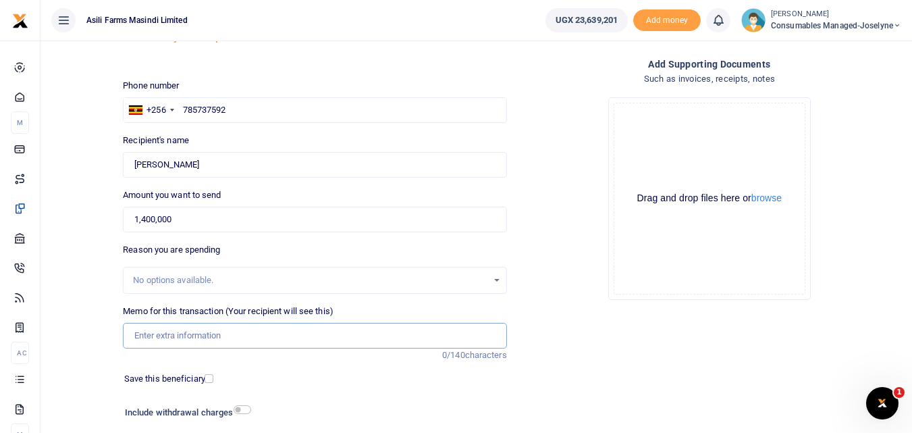
click at [150, 332] on input "Memo for this transaction (Your recipient will see this)" at bounding box center [314, 336] width 383 height 26
click at [139, 341] on input "Memo for this transaction (Your recipient will see this)" at bounding box center [314, 336] width 383 height 26
paste input "WK 36 /008 / 02"
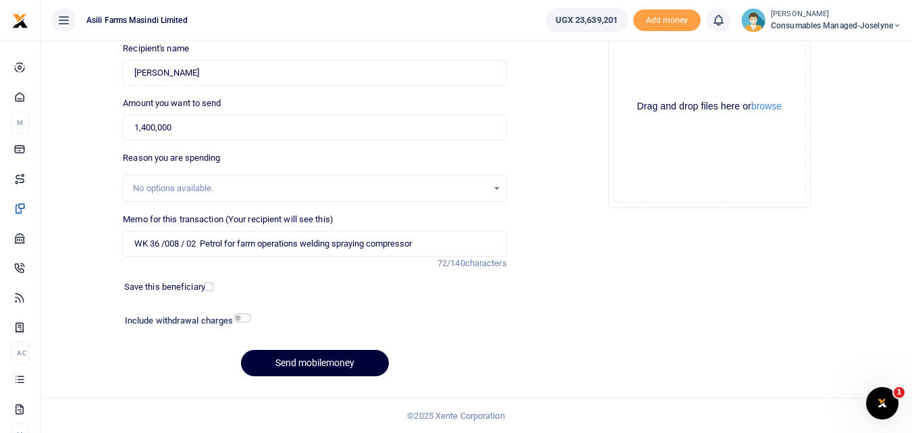
click at [317, 361] on button "Send mobilemoney" at bounding box center [315, 363] width 148 height 26
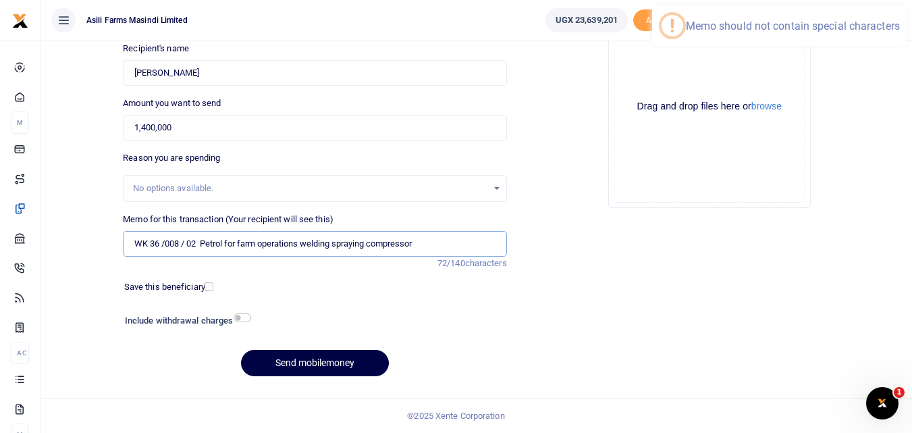
click at [186, 248] on input "WK 36 /008 / 02 Petrol for farm operations welding spraying compressor" at bounding box center [314, 244] width 383 height 26
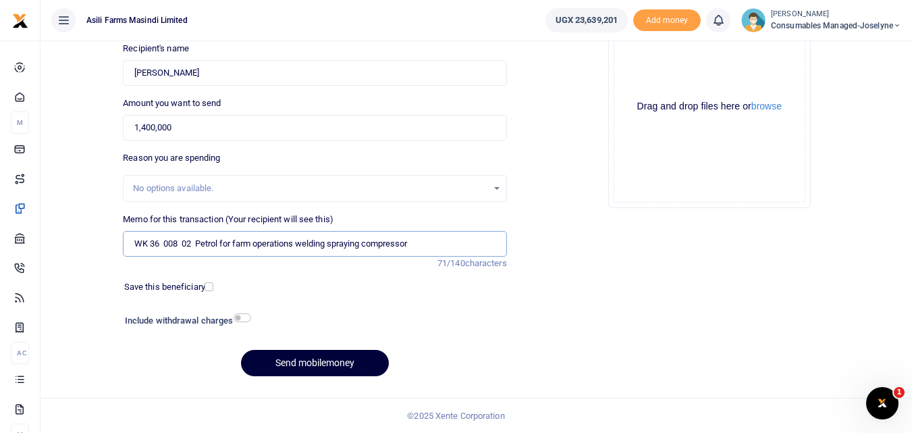
type input "WK 36 008 02 Petrol for farm operations welding spraying compressor"
click at [319, 364] on button "Send mobilemoney" at bounding box center [315, 363] width 148 height 26
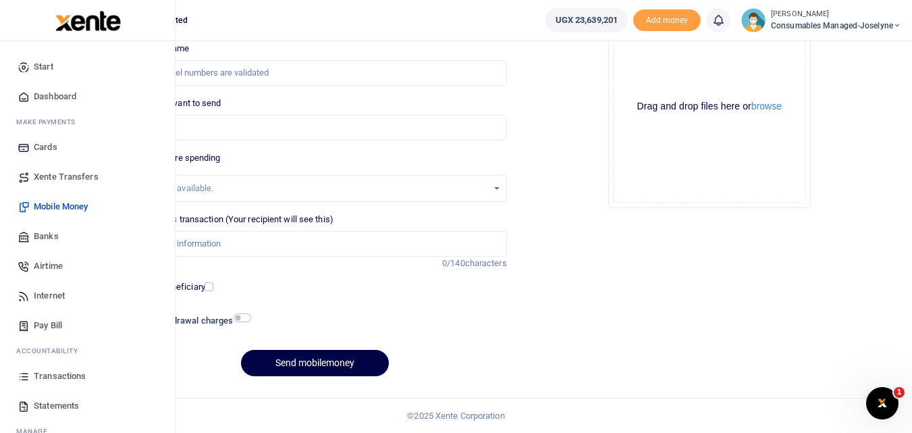
click at [24, 379] on icon at bounding box center [24, 376] width 12 height 12
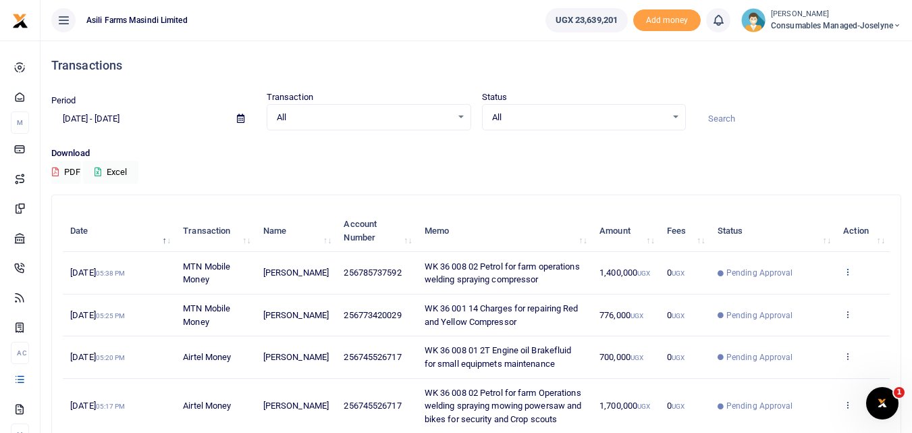
click at [846, 271] on icon at bounding box center [847, 271] width 9 height 9
click at [813, 298] on link "View details" at bounding box center [798, 294] width 107 height 19
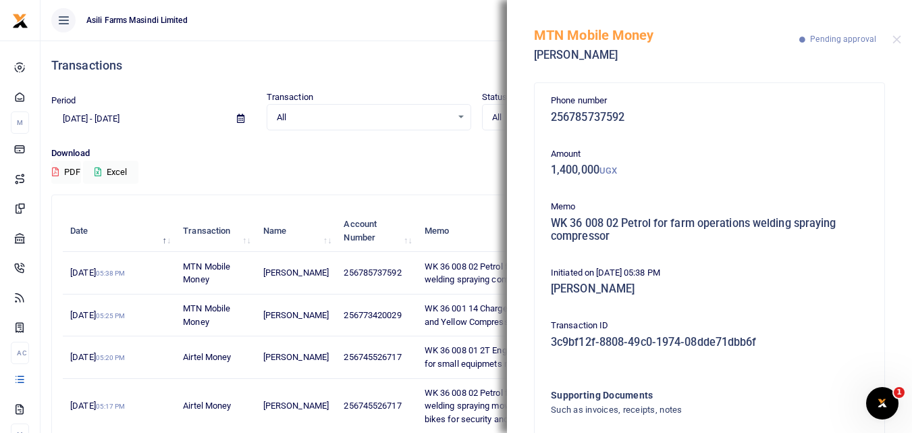
scroll to position [94, 0]
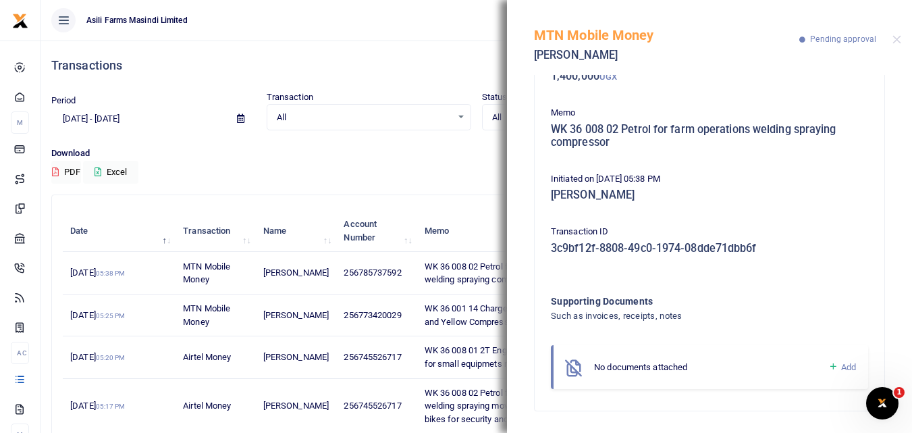
click at [828, 369] on icon at bounding box center [833, 367] width 10 height 12
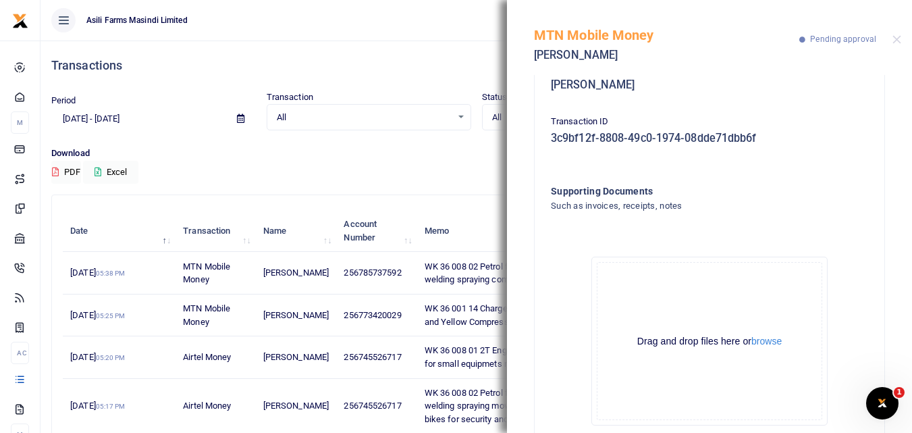
scroll to position [246, 0]
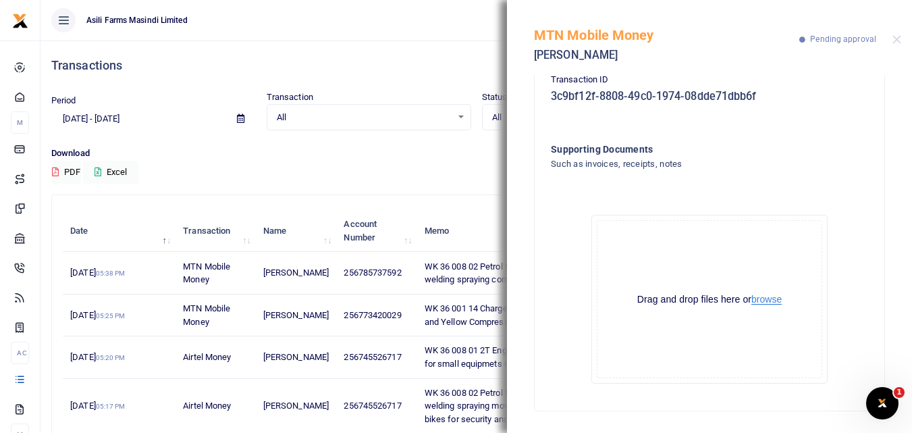
click at [768, 299] on button "browse" at bounding box center [766, 299] width 30 height 10
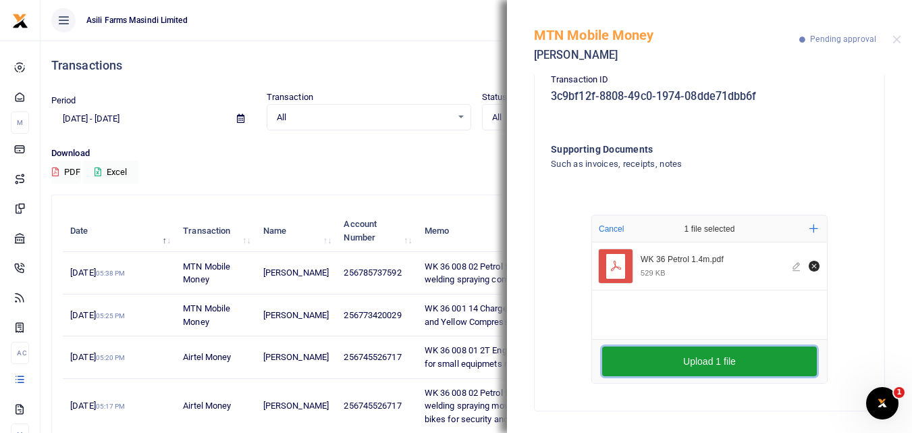
click at [723, 364] on button "Upload 1 file" at bounding box center [709, 361] width 215 height 30
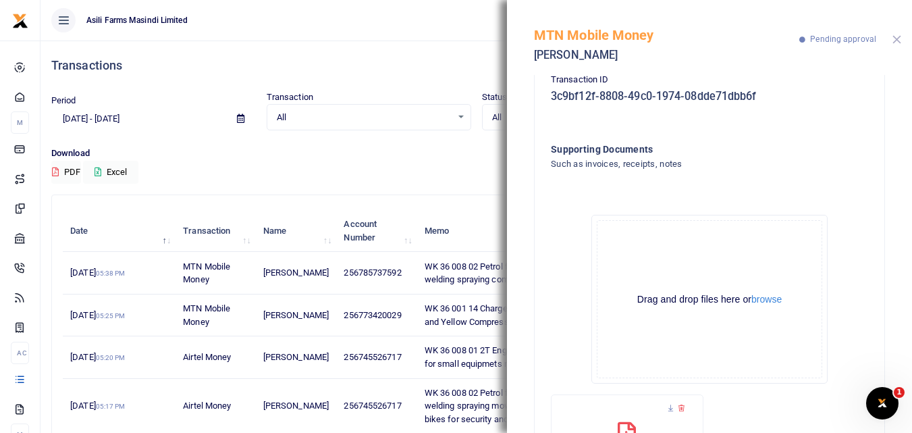
click at [898, 41] on button "Close" at bounding box center [897, 39] width 9 height 9
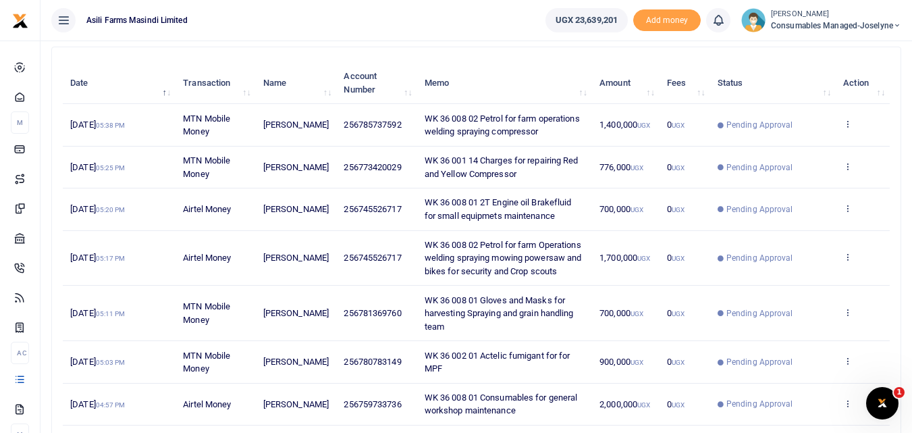
scroll to position [153, 0]
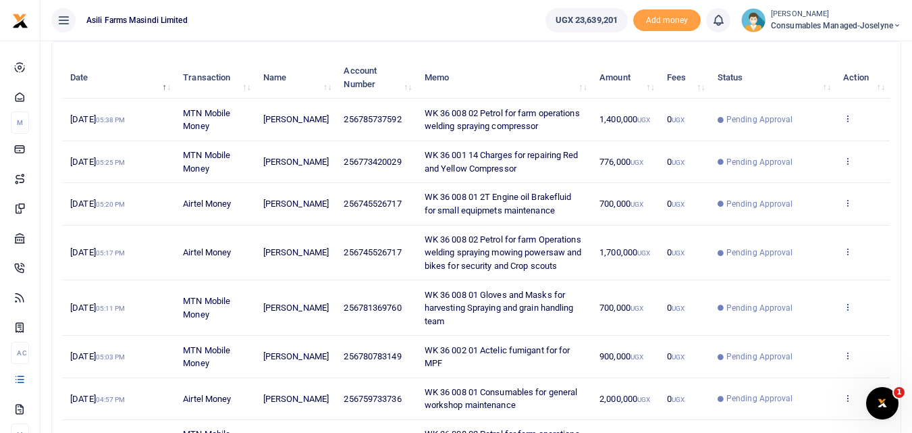
click at [847, 311] on icon at bounding box center [847, 306] width 9 height 9
click at [812, 343] on link "View details" at bounding box center [798, 343] width 107 height 19
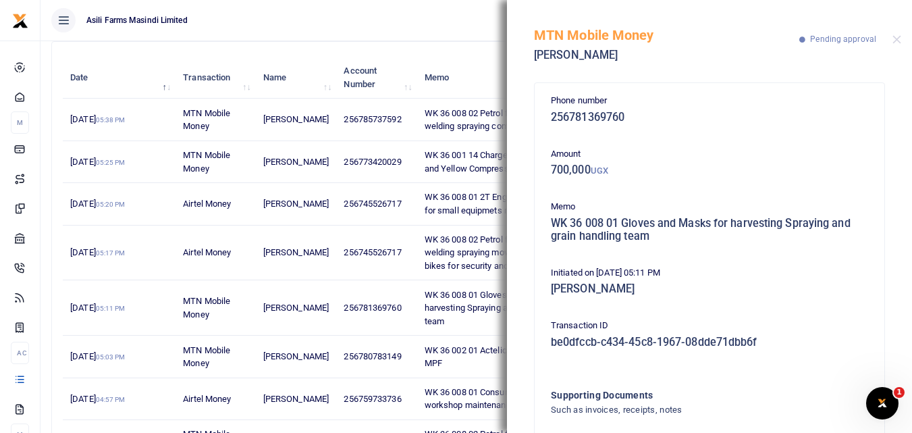
scroll to position [94, 0]
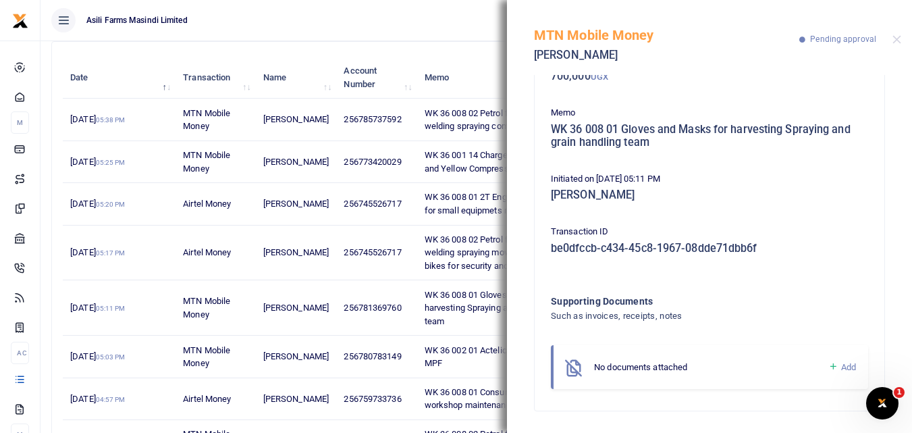
click at [828, 369] on icon at bounding box center [833, 367] width 10 height 12
drag, startPoint x: 901, startPoint y: 206, endPoint x: 872, endPoint y: 238, distance: 43.5
click at [872, 238] on div "Phone number 256781369760 Amount 700,000 UGX Memo WK 36 008 01 Gloves and Masks…" at bounding box center [709, 254] width 405 height 358
click at [872, 238] on div "Phone number 256781369760 Amount 700,000 UGX Memo WK 36 008 01 Gloves and Masks…" at bounding box center [710, 275] width 350 height 573
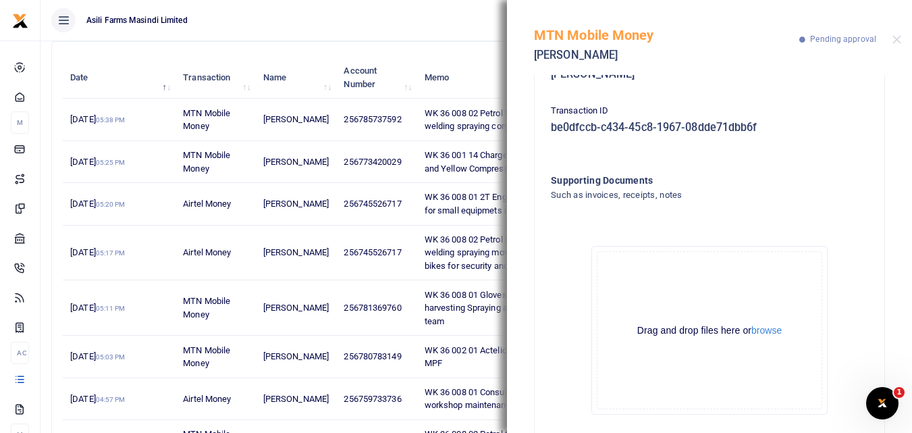
scroll to position [246, 0]
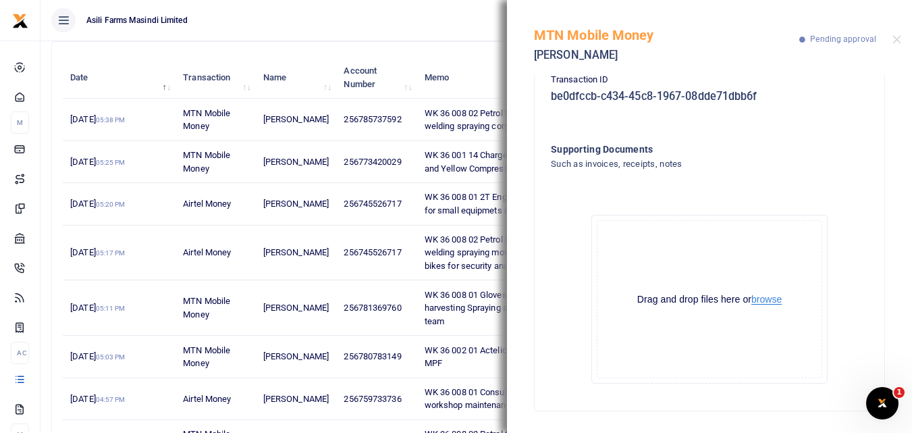
click at [774, 301] on button "browse" at bounding box center [766, 299] width 30 height 10
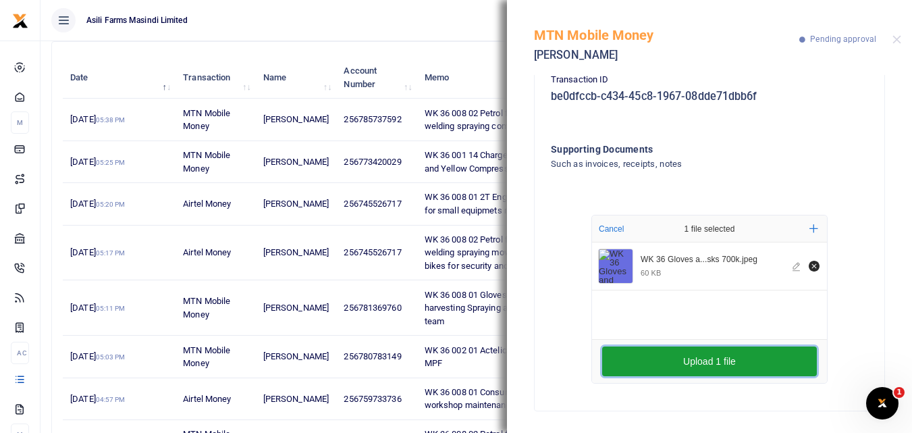
click at [705, 362] on button "Upload 1 file" at bounding box center [709, 361] width 215 height 30
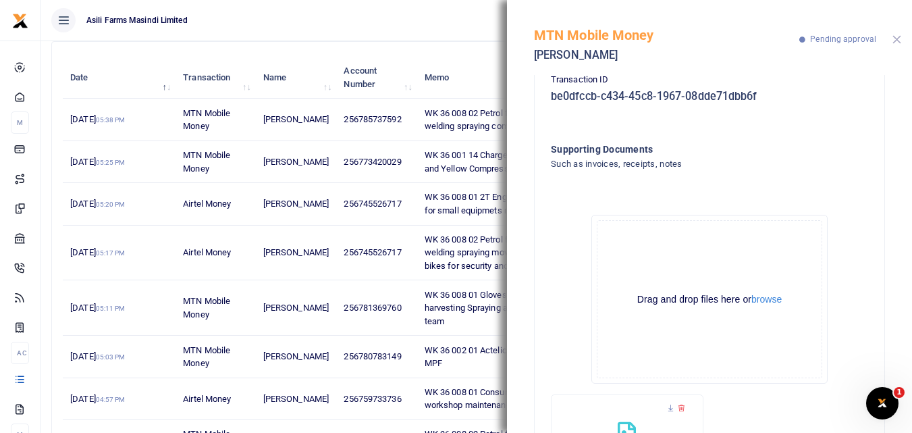
click at [895, 42] on button "Close" at bounding box center [897, 39] width 9 height 9
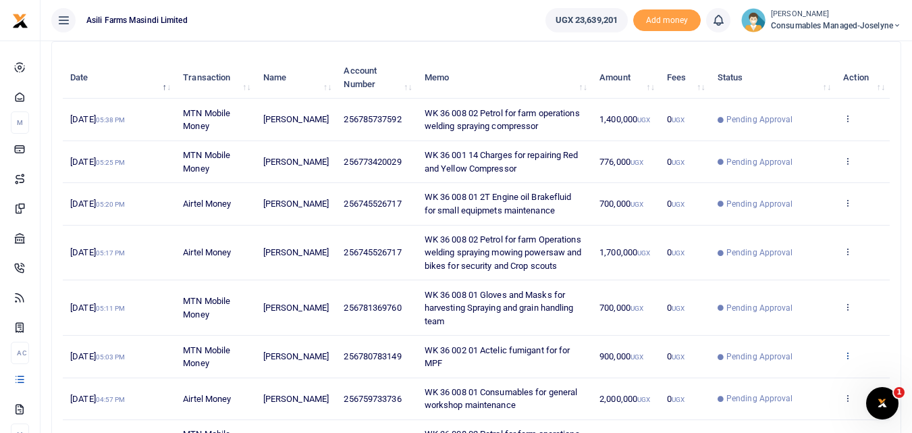
click at [847, 360] on icon at bounding box center [847, 354] width 9 height 9
click at [787, 314] on link "View details" at bounding box center [798, 304] width 107 height 19
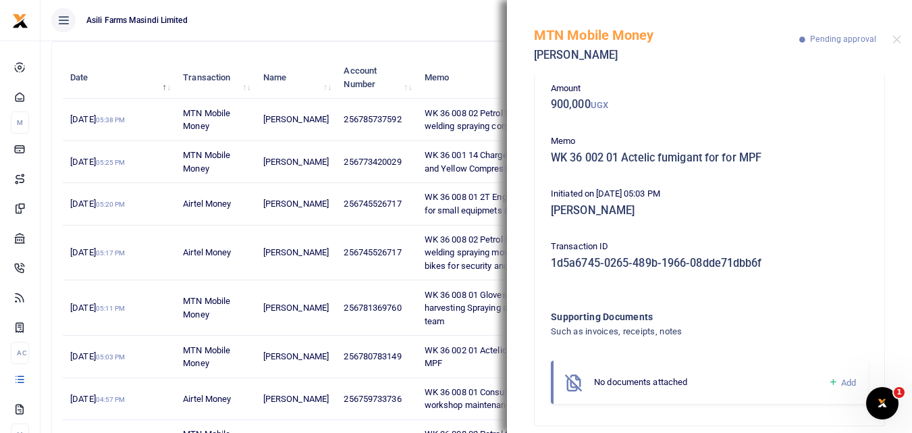
scroll to position [80, 0]
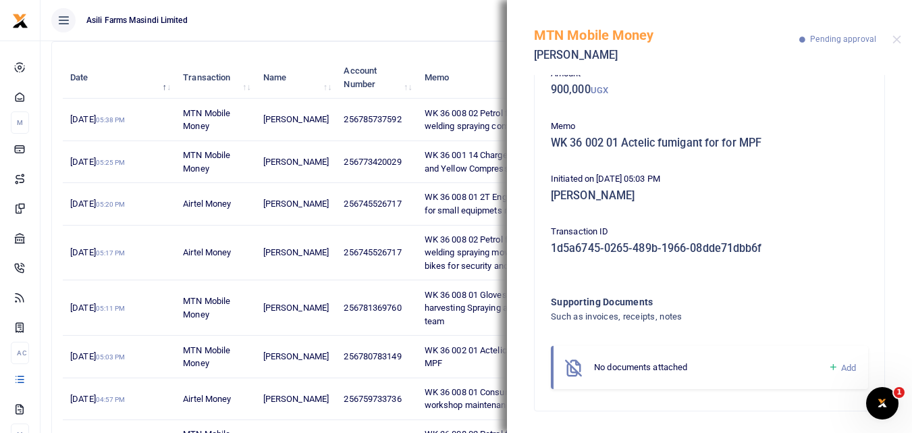
click at [828, 367] on icon at bounding box center [833, 367] width 10 height 12
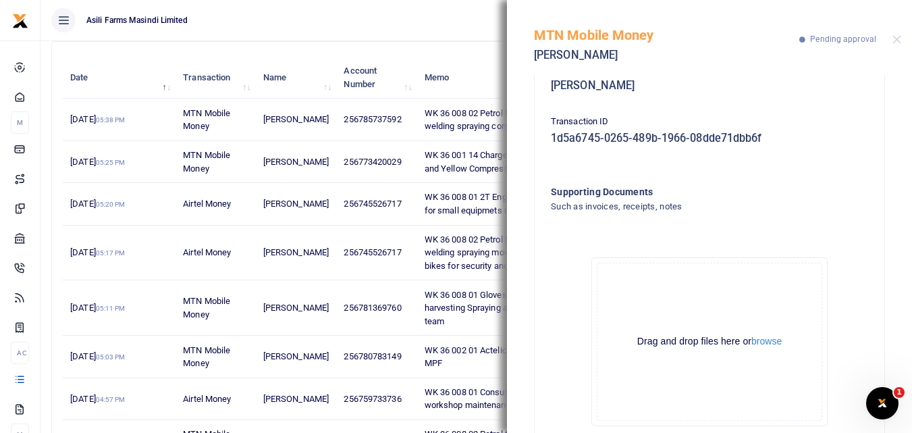
scroll to position [192, 0]
click at [770, 339] on button "browse" at bounding box center [766, 340] width 30 height 10
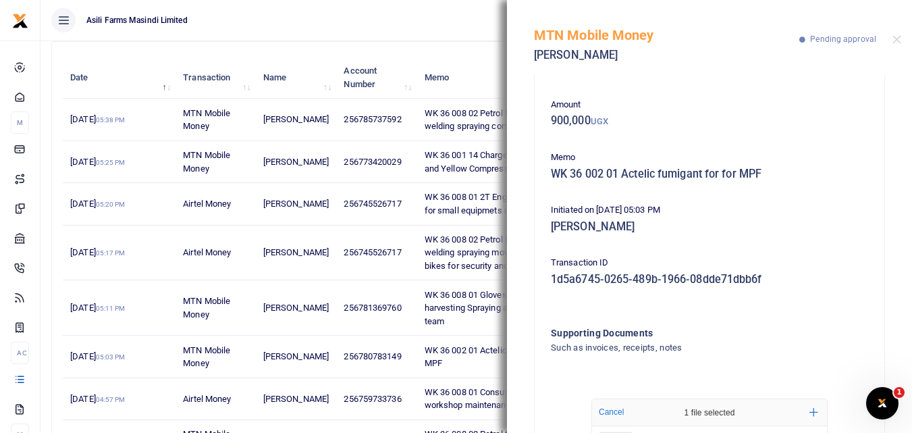
scroll to position [233, 0]
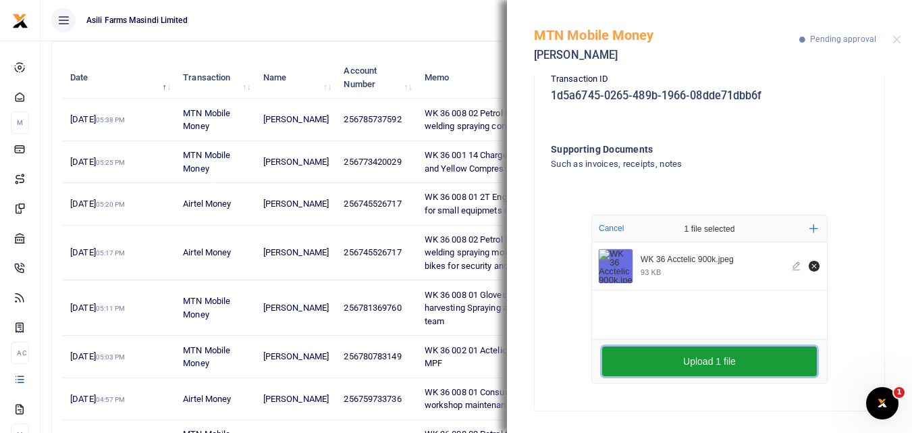
click at [719, 361] on button "Upload 1 file" at bounding box center [709, 361] width 215 height 30
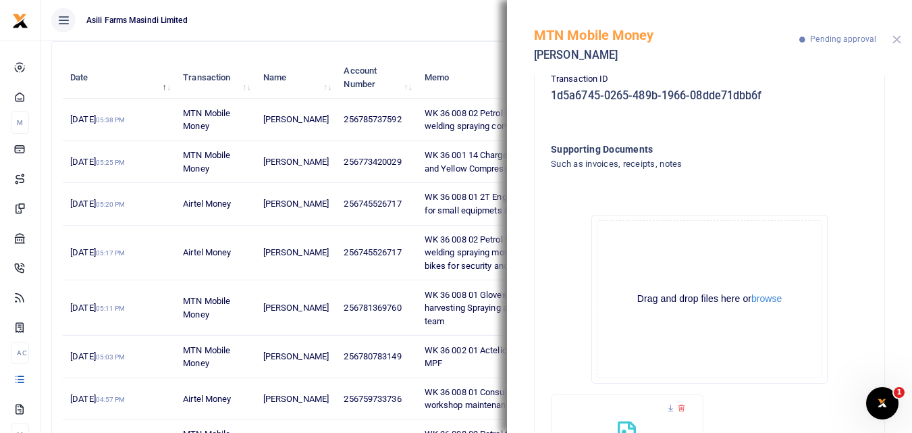
click at [896, 40] on button "Close" at bounding box center [897, 39] width 9 height 9
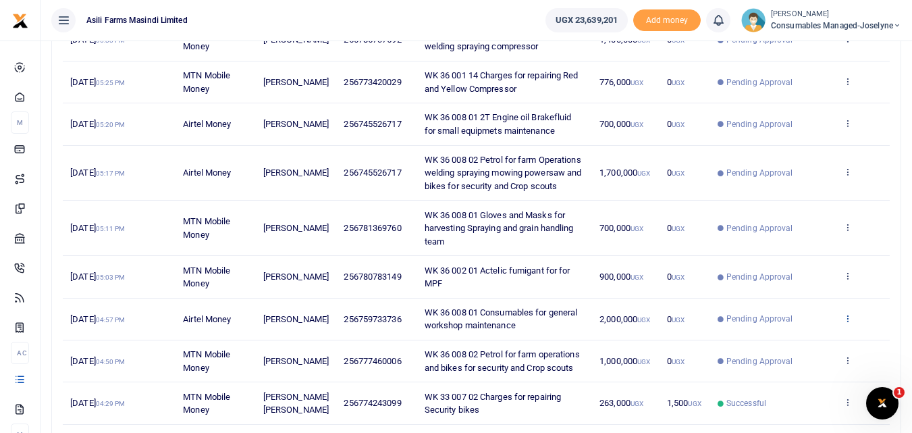
click at [849, 323] on icon at bounding box center [847, 317] width 9 height 9
click at [797, 352] on link "View details" at bounding box center [798, 353] width 107 height 19
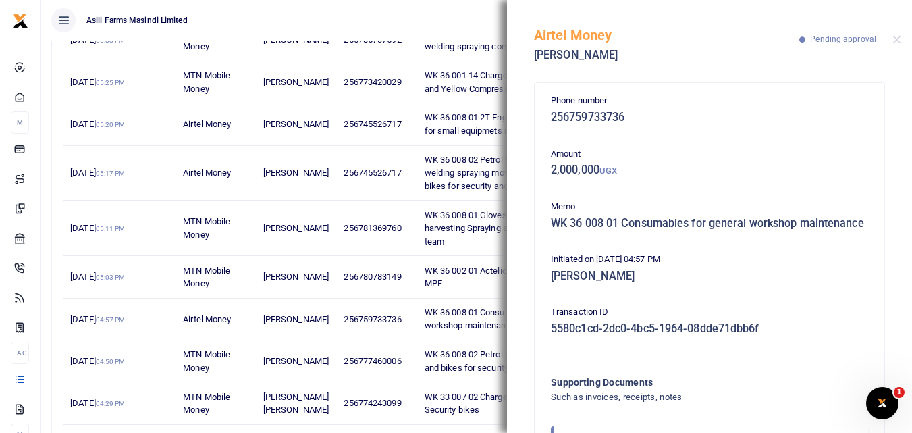
scroll to position [94, 0]
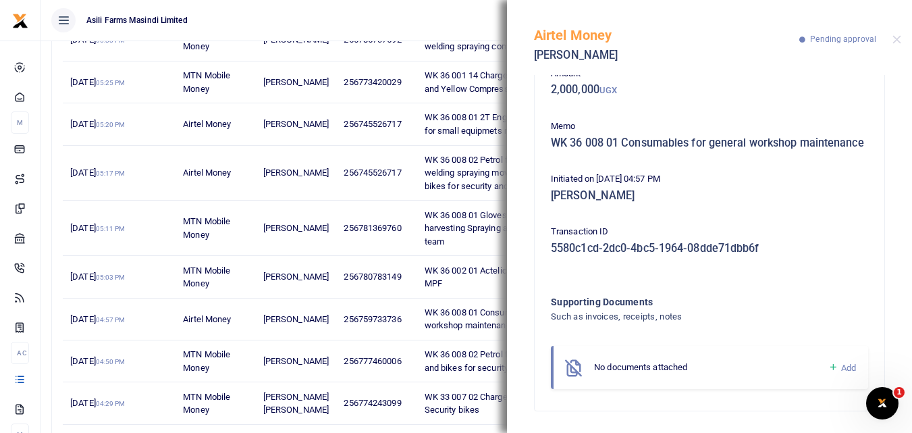
click at [828, 365] on icon at bounding box center [833, 367] width 10 height 12
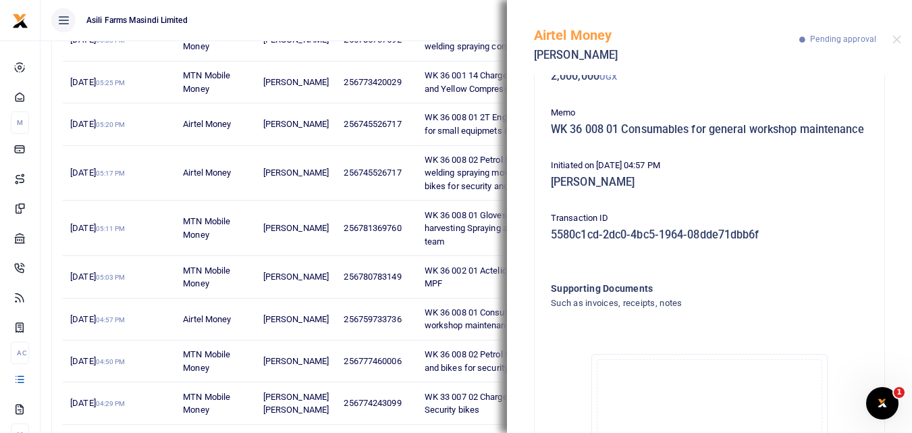
scroll to position [246, 0]
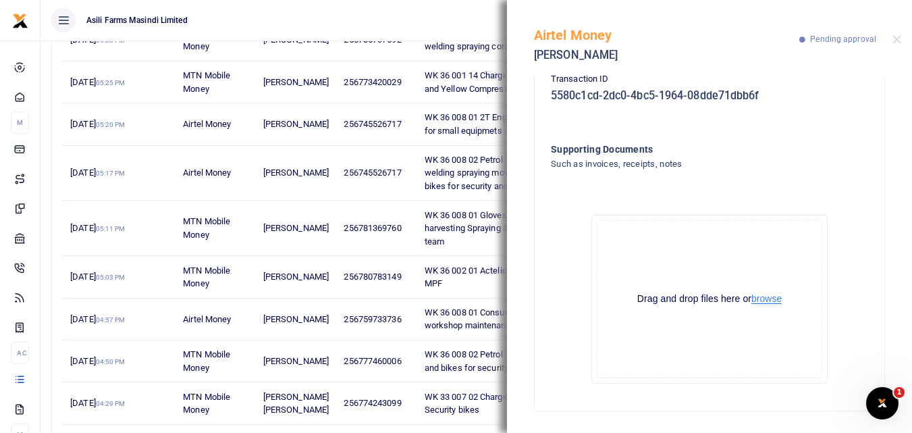
click at [762, 300] on button "browse" at bounding box center [766, 299] width 30 height 10
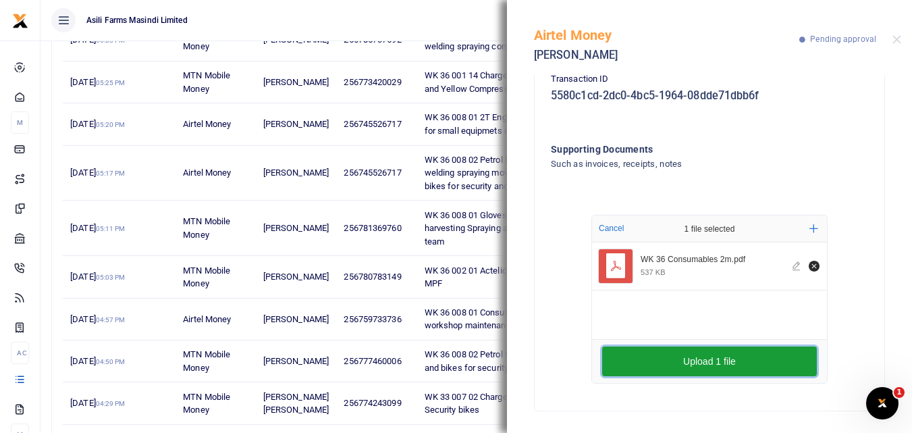
click at [675, 363] on button "Upload 1 file" at bounding box center [709, 361] width 215 height 30
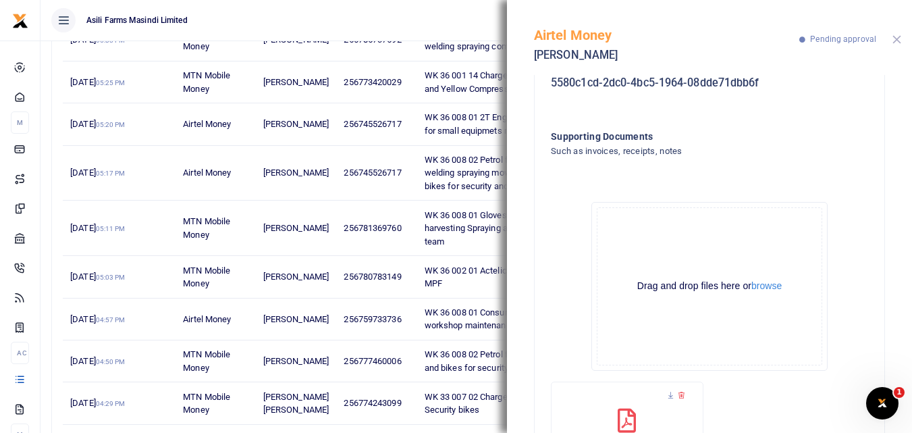
click at [898, 36] on button "Close" at bounding box center [897, 39] width 9 height 9
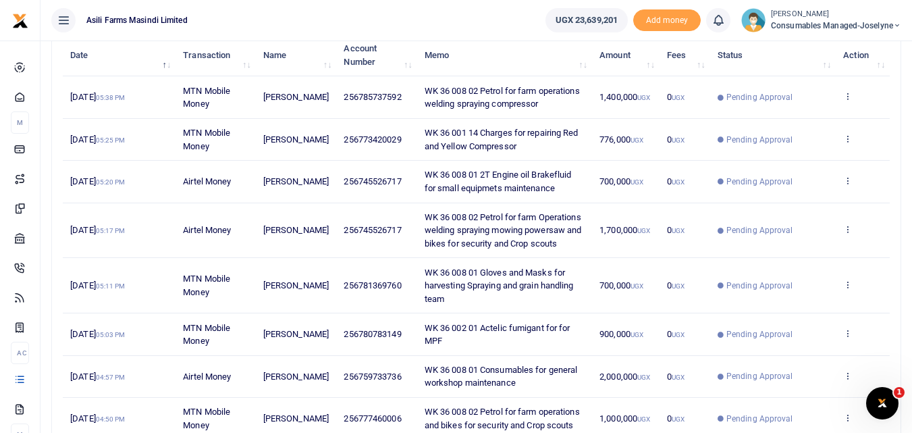
scroll to position [171, 0]
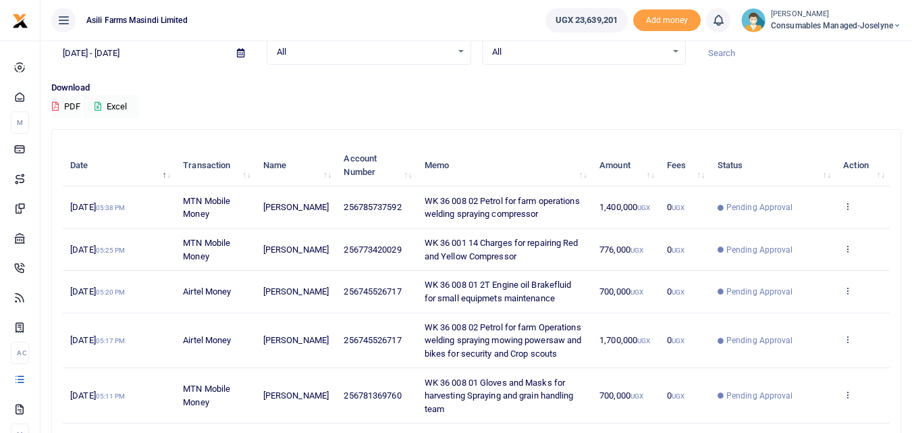
scroll to position [68, 0]
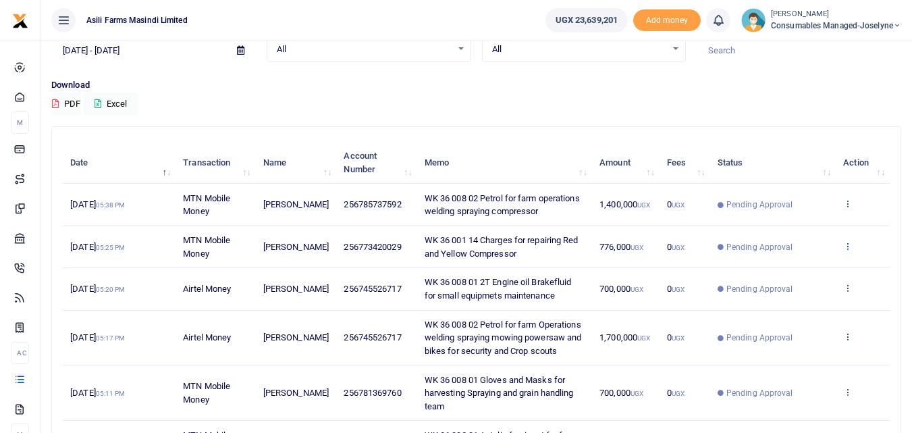
click at [849, 250] on icon at bounding box center [847, 245] width 9 height 9
click at [809, 273] on link "View details" at bounding box center [798, 274] width 107 height 19
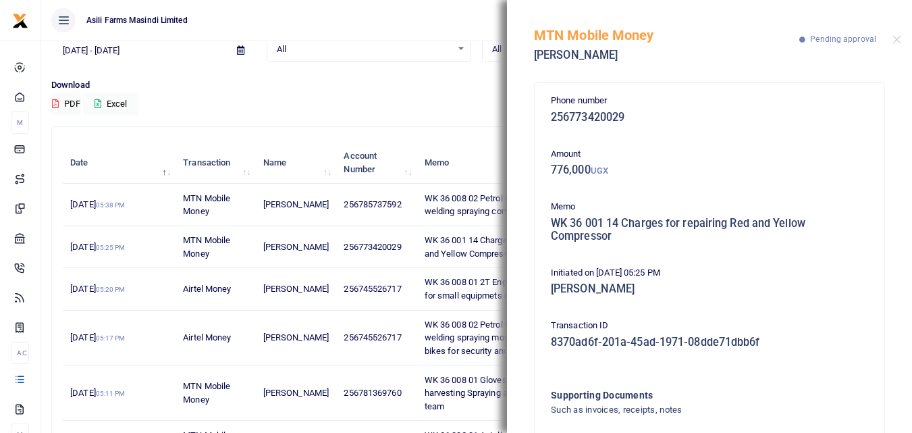
scroll to position [94, 0]
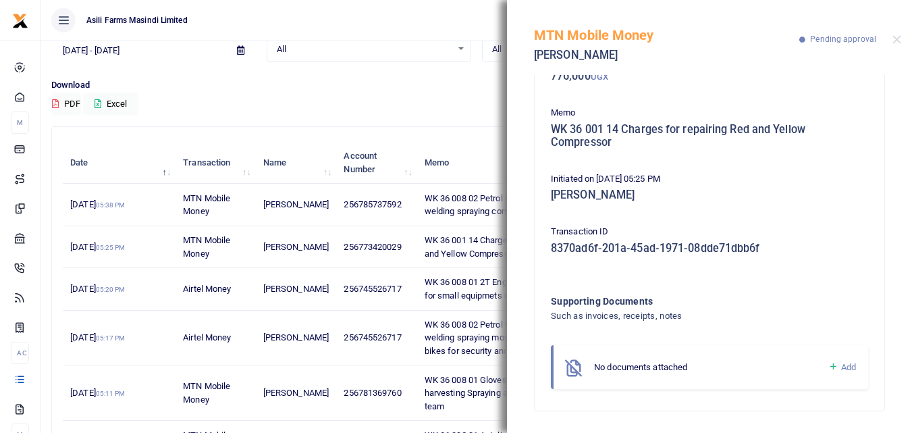
click at [828, 365] on icon at bounding box center [833, 367] width 10 height 12
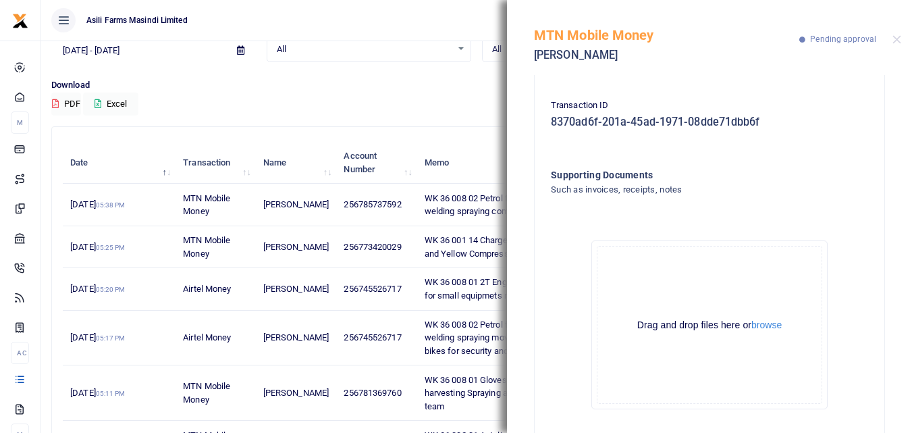
scroll to position [246, 0]
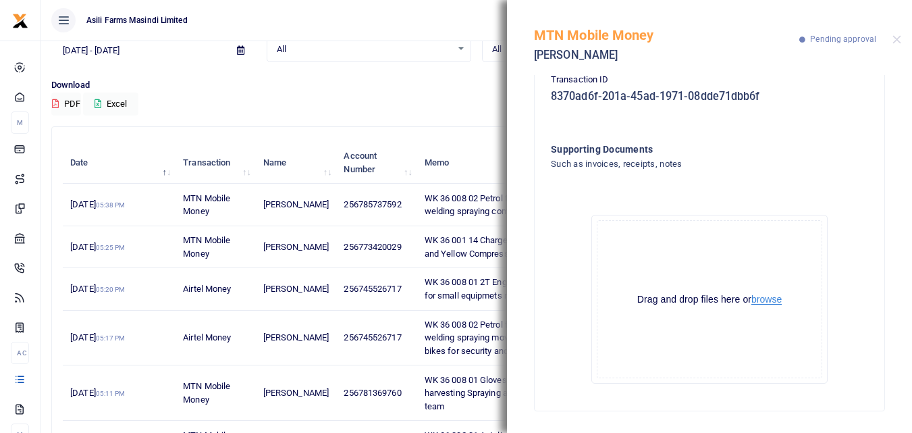
click at [764, 301] on button "browse" at bounding box center [766, 299] width 30 height 10
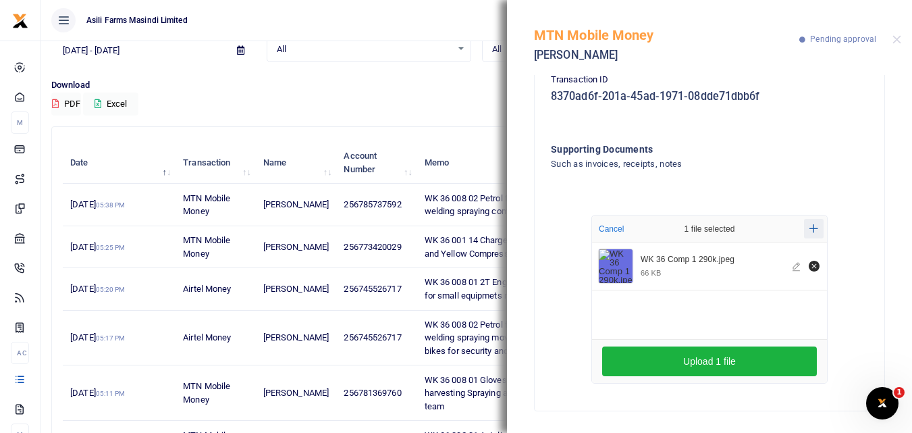
click at [810, 227] on icon "Add more files" at bounding box center [814, 228] width 9 height 10
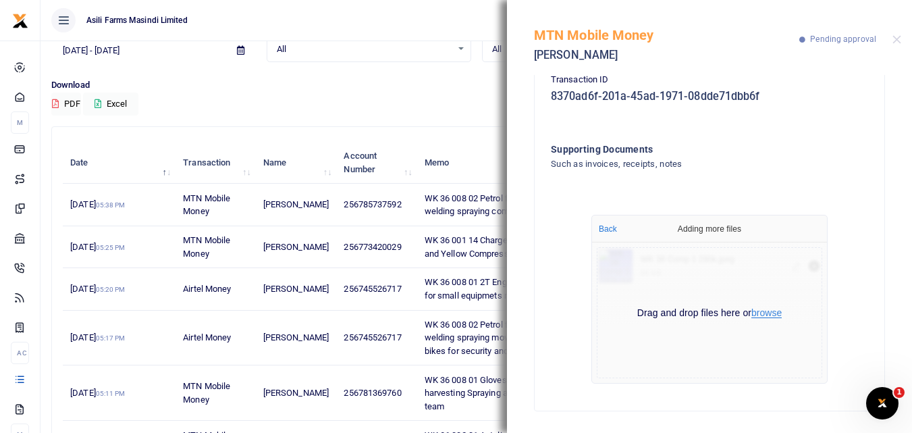
click at [766, 311] on button "browse" at bounding box center [766, 313] width 30 height 10
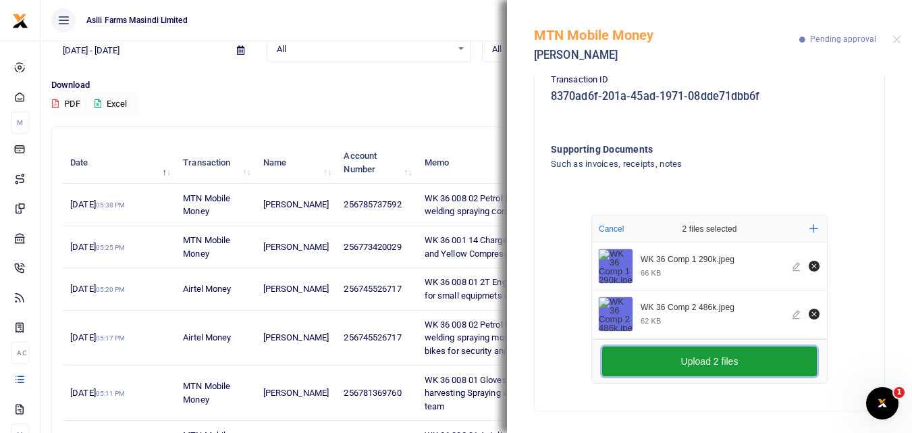
click at [621, 352] on button "Upload 2 files" at bounding box center [709, 361] width 215 height 30
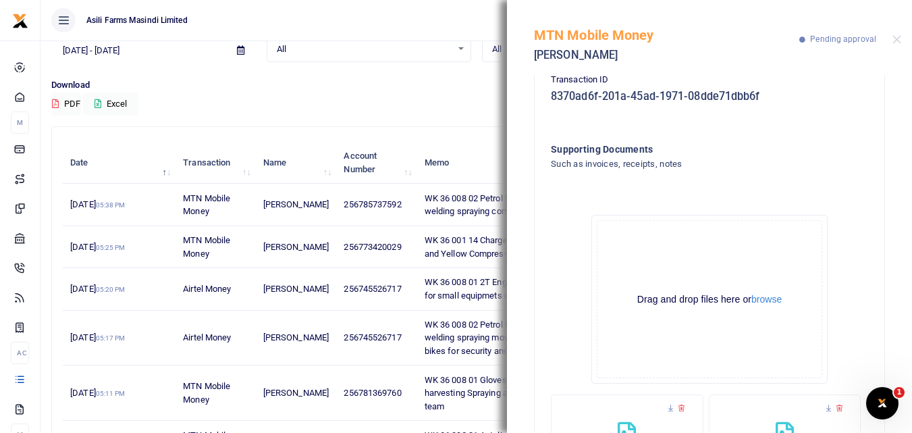
click at [407, 100] on div "Download PDF Excel" at bounding box center [476, 96] width 850 height 37
click at [385, 72] on div "Period 08/03/2025 - 09/01/2025 Transaction All Select an option... All Airtime …" at bounding box center [476, 50] width 861 height 56
click at [901, 39] on button "Close" at bounding box center [897, 39] width 9 height 9
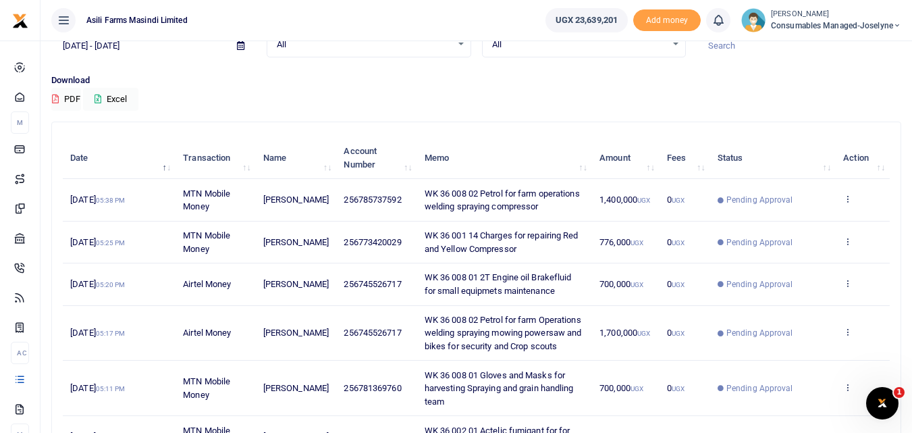
scroll to position [72, 0]
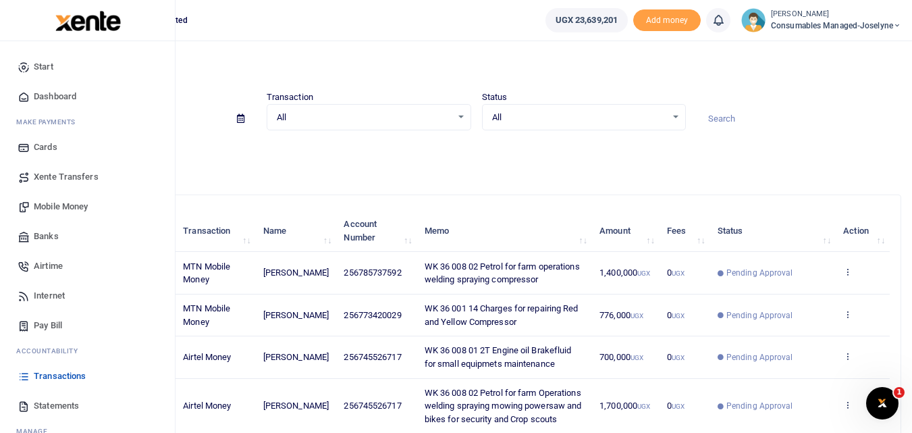
click at [59, 203] on span "Mobile Money" at bounding box center [61, 207] width 54 height 14
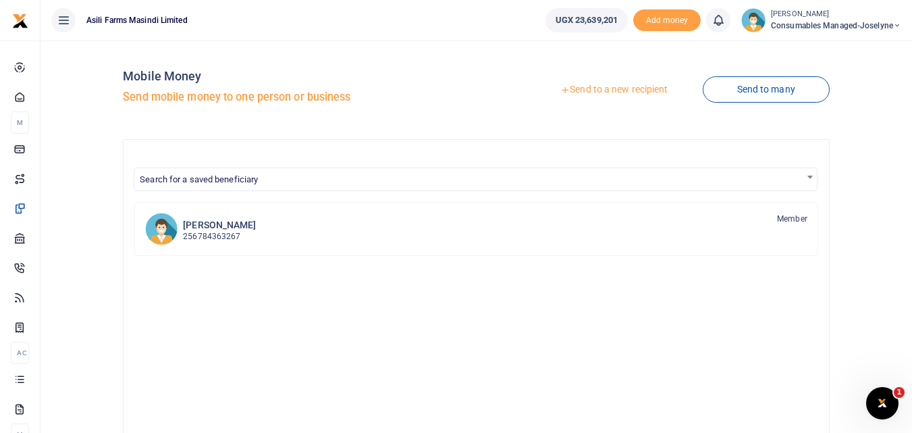
click at [599, 90] on link "Send to a new recipient" at bounding box center [614, 90] width 176 height 24
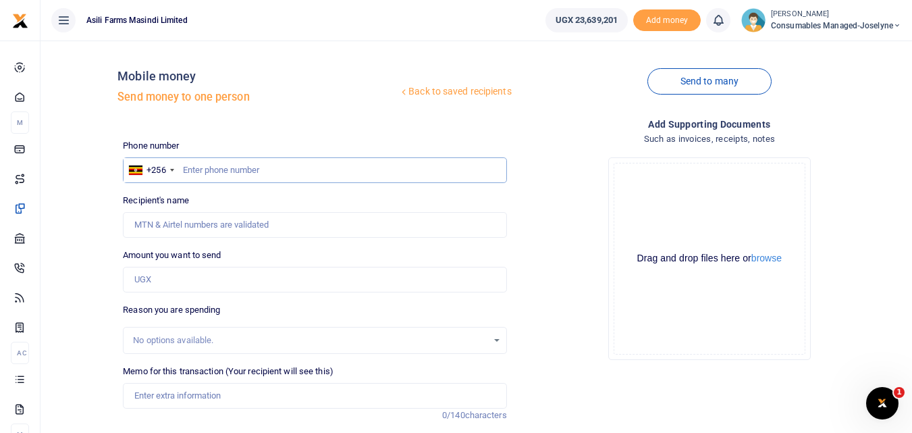
click at [228, 165] on input "text" at bounding box center [314, 170] width 383 height 26
click at [205, 180] on input "text" at bounding box center [314, 170] width 383 height 26
type input "772905281"
type input "[PERSON_NAME]"
type input "772905281"
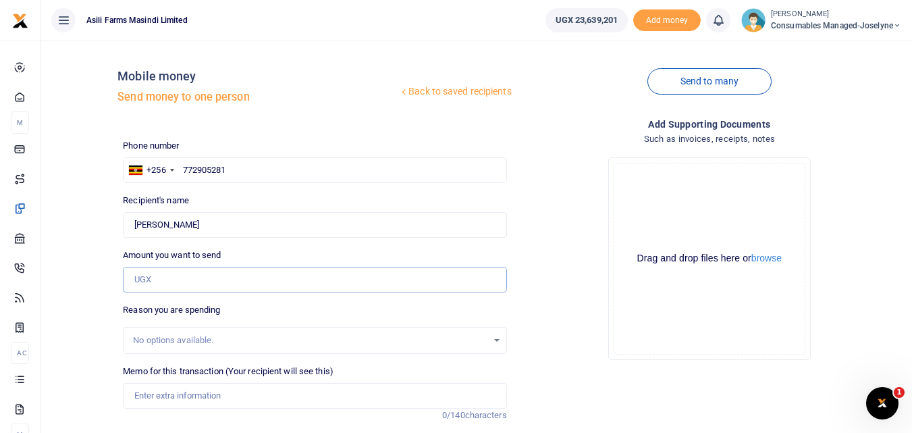
click at [203, 279] on input "Amount you want to send" at bounding box center [314, 280] width 383 height 26
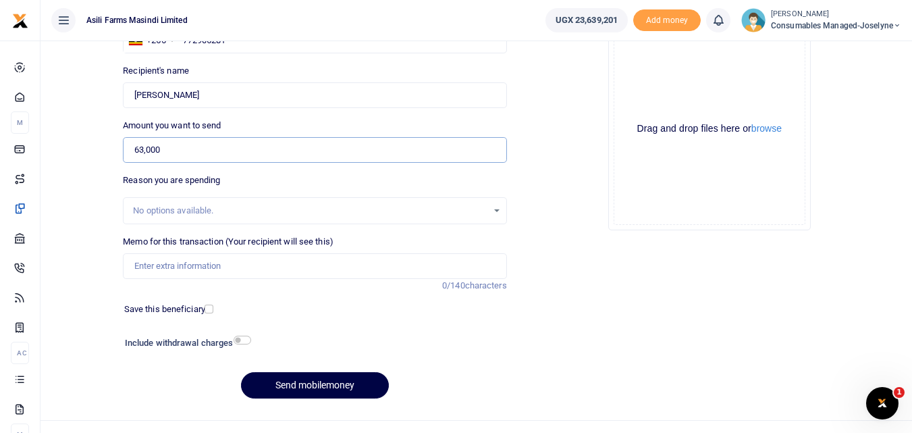
scroll to position [129, 0]
type input "63,000"
click at [163, 270] on input "Memo for this transaction (Your recipient will see this)" at bounding box center [314, 267] width 383 height 26
click at [139, 274] on input "Memo for this transaction (Your recipient will see this)" at bounding box center [314, 267] width 383 height 26
paste input "WK 36 /008 / 01"
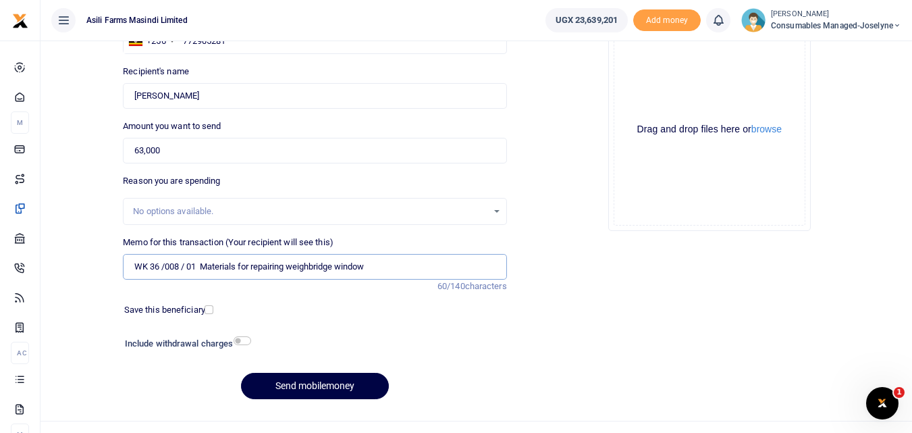
click at [186, 267] on input "WK 36 /008 / 01 Materials for repairing weighbridge window" at bounding box center [314, 267] width 383 height 26
type input "WK 36 008 01 Materials for repairing weighbridge window"
click at [325, 385] on button "Send mobilemoney" at bounding box center [315, 386] width 148 height 26
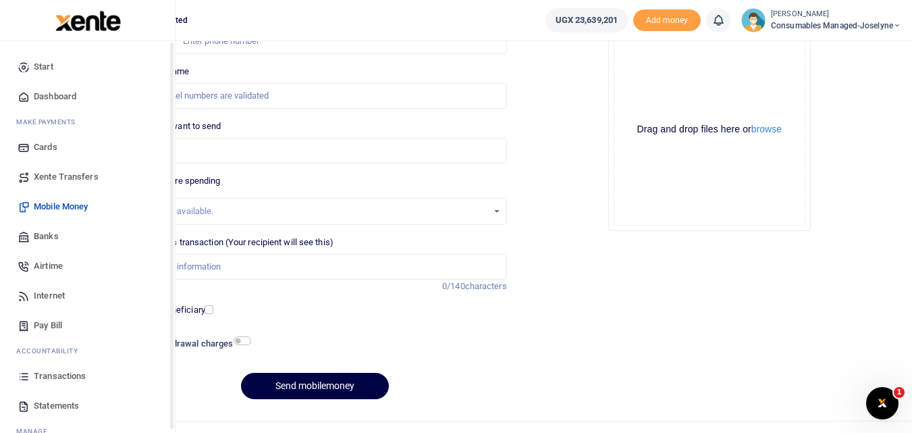
click at [30, 374] on icon at bounding box center [24, 376] width 12 height 12
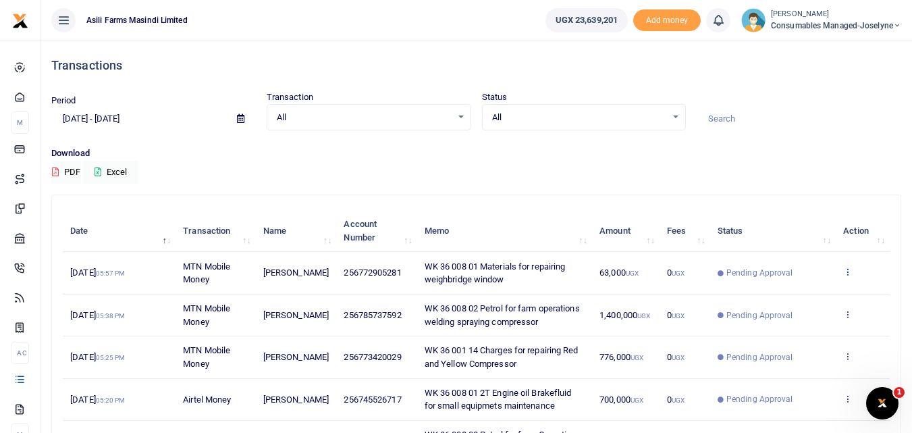
click at [848, 270] on icon at bounding box center [847, 271] width 9 height 9
click at [796, 296] on link "View details" at bounding box center [798, 294] width 107 height 19
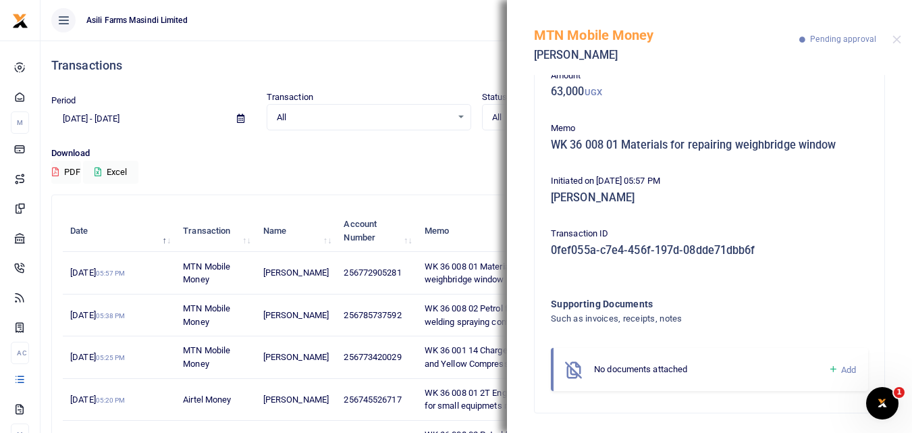
scroll to position [80, 0]
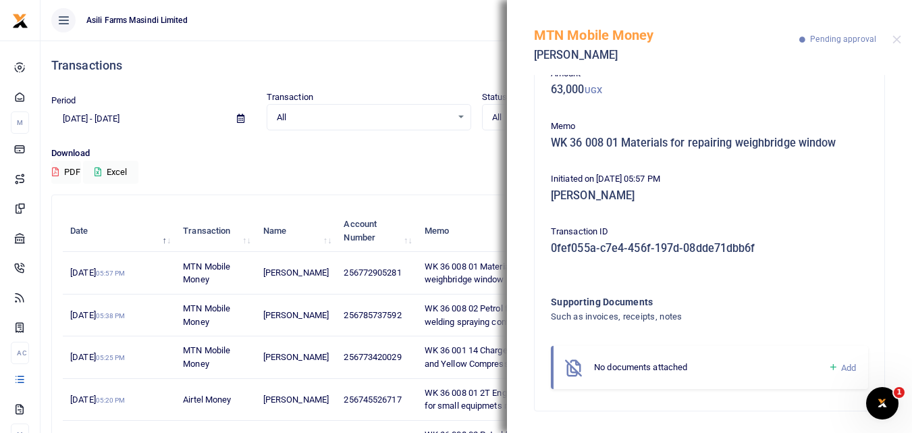
click at [828, 366] on icon at bounding box center [833, 367] width 10 height 12
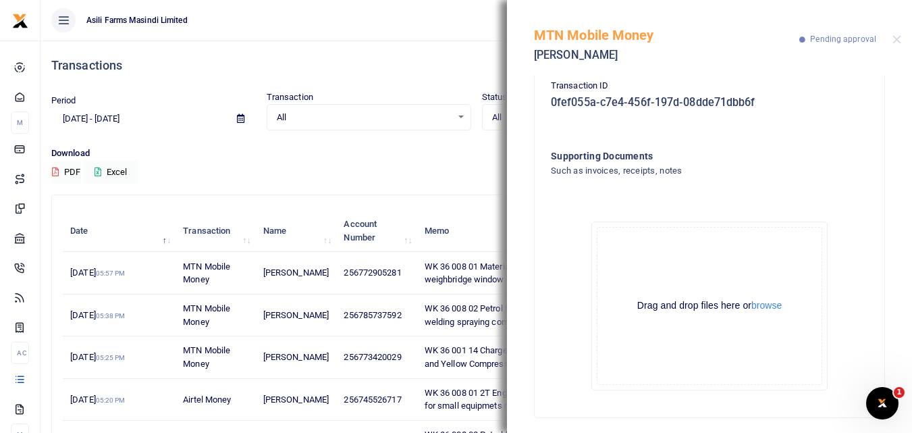
scroll to position [230, 0]
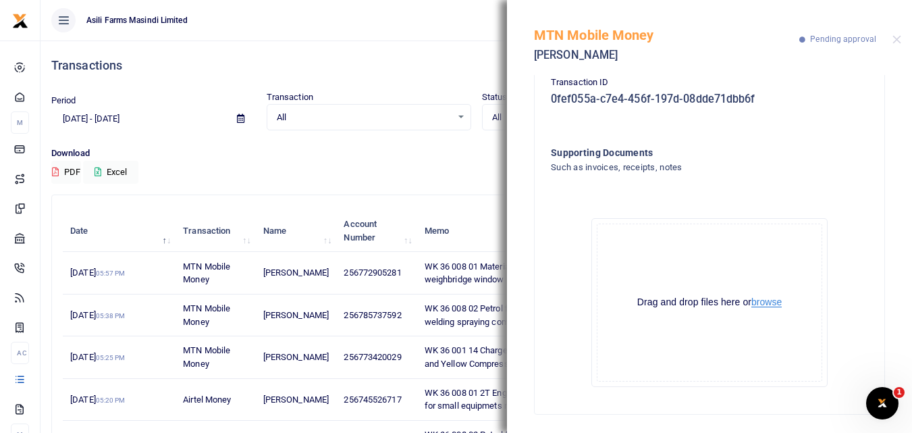
click at [760, 299] on button "browse" at bounding box center [766, 302] width 30 height 10
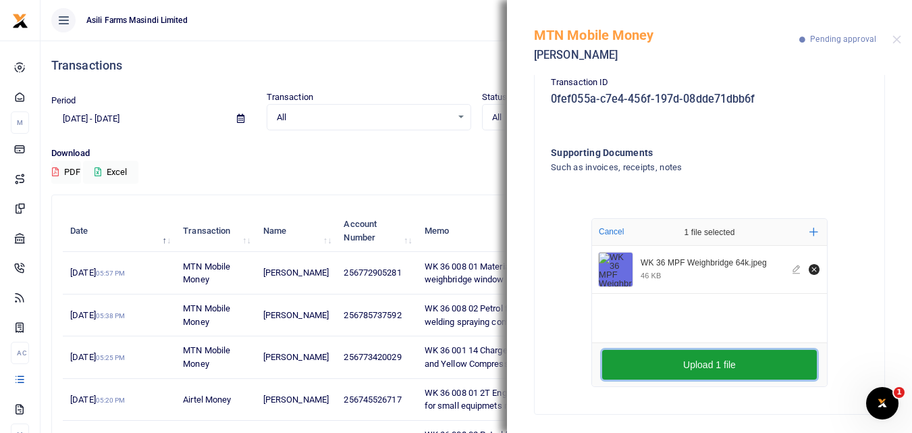
click at [708, 366] on button "Upload 1 file" at bounding box center [709, 365] width 215 height 30
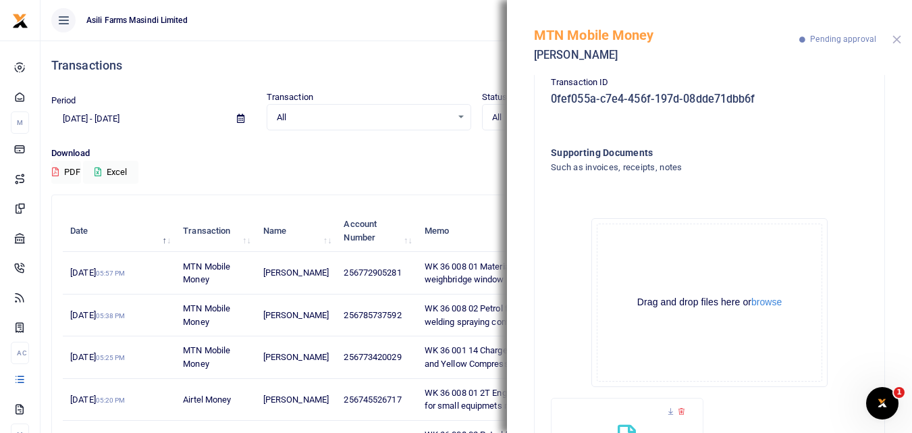
click at [895, 37] on button "Close" at bounding box center [897, 39] width 9 height 9
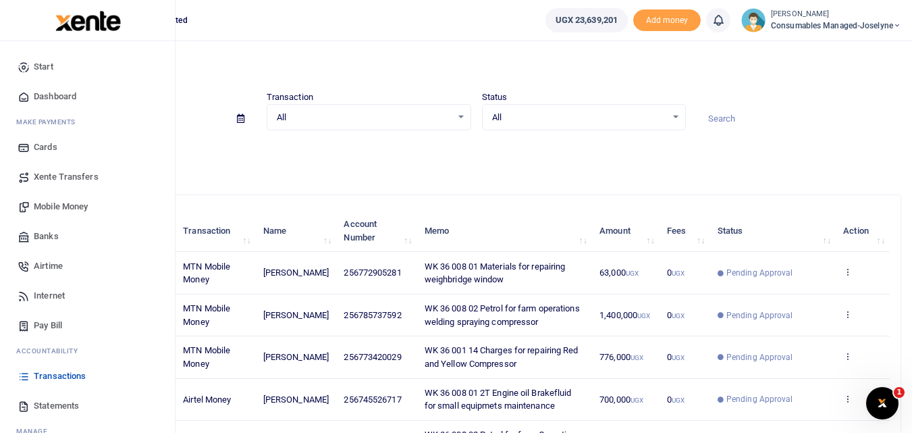
click at [60, 201] on span "Mobile Money" at bounding box center [61, 207] width 54 height 14
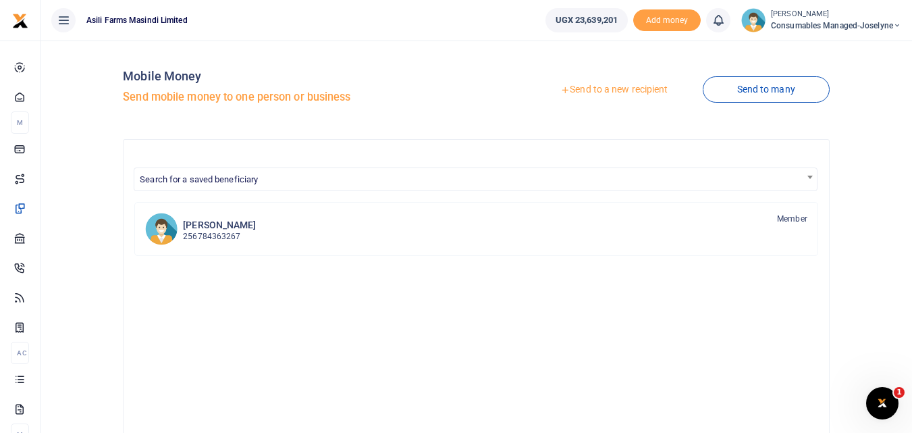
click at [581, 88] on link "Send to a new recipient" at bounding box center [614, 90] width 176 height 24
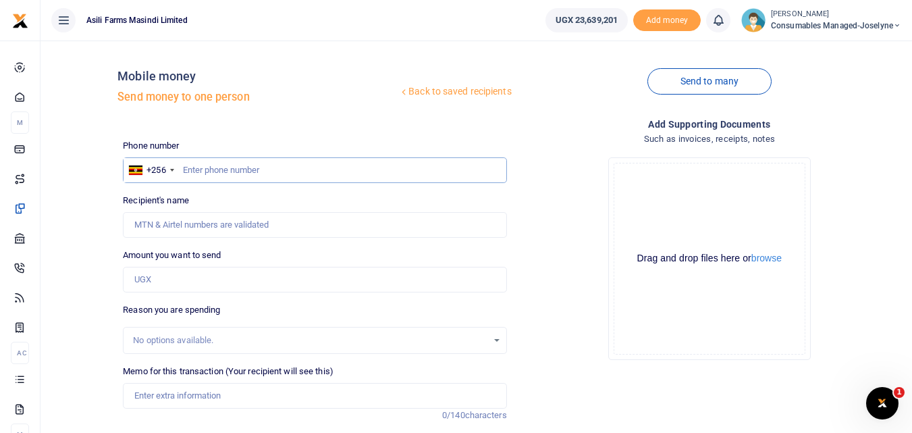
click at [216, 169] on input "text" at bounding box center [314, 170] width 383 height 26
type input "772852097"
type input "[PERSON_NAME]"
type input "772852097"
click at [163, 277] on input "Amount you want to send" at bounding box center [314, 280] width 383 height 26
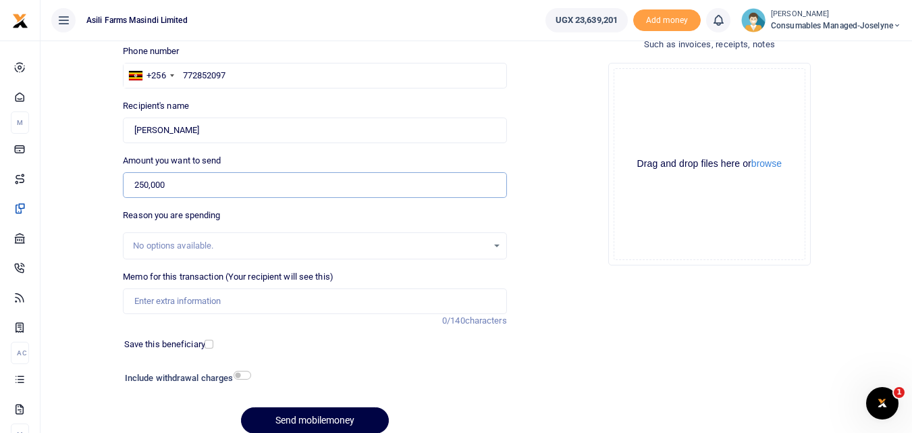
scroll to position [119, 0]
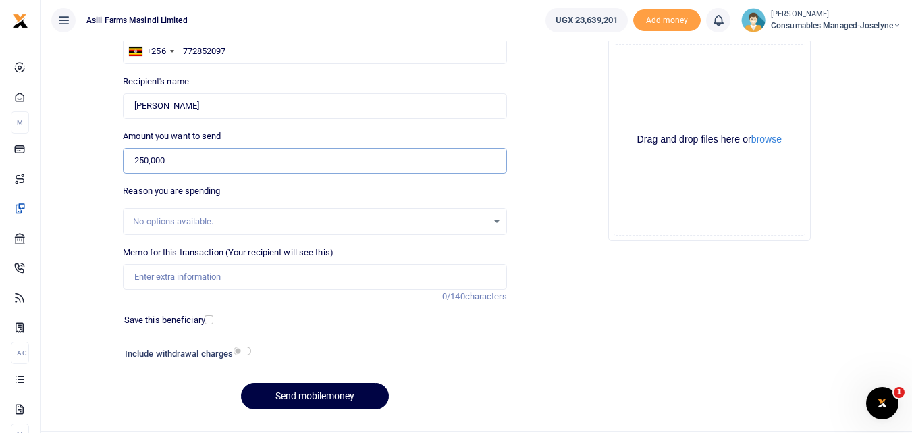
type input "250,000"
click at [161, 277] on input "Memo for this transaction (Your recipient will see this)" at bounding box center [314, 277] width 383 height 26
click at [152, 271] on input "Memo for this transaction (Your recipient will see this)" at bounding box center [314, 277] width 383 height 26
paste input "WK 36/003 / 04"
click at [183, 279] on input "WK 36/003 / 04 Raincoats for Goats section and Logistic operators" at bounding box center [314, 277] width 383 height 26
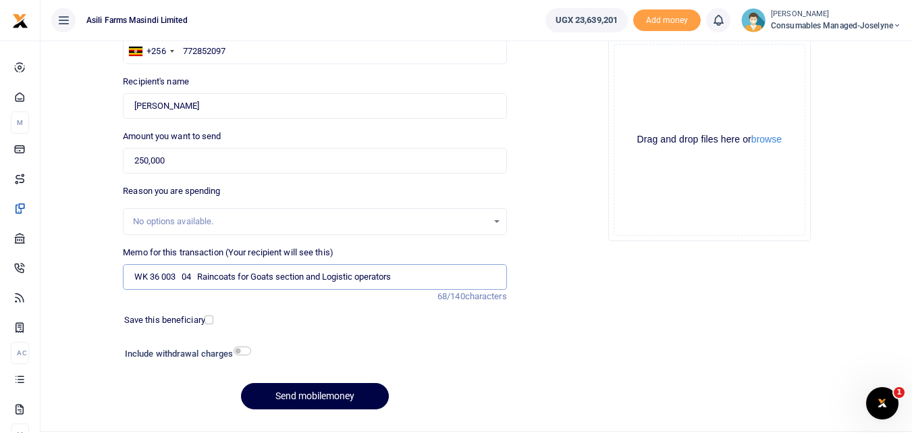
click at [422, 276] on input "WK 36 003 04 Raincoats for Goats section and Logistic operators" at bounding box center [314, 277] width 383 height 26
click at [338, 395] on button "Send mobilemoney" at bounding box center [315, 396] width 148 height 26
click at [179, 281] on input "WK 36 003 04 Raincoats for Goats section and Logistic operators" at bounding box center [314, 277] width 383 height 26
click at [423, 281] on input "WK 36 003 04 Raincoats for Goats section and Logistic operators" at bounding box center [314, 277] width 383 height 26
click at [290, 397] on button "Send mobilemoney" at bounding box center [315, 396] width 148 height 26
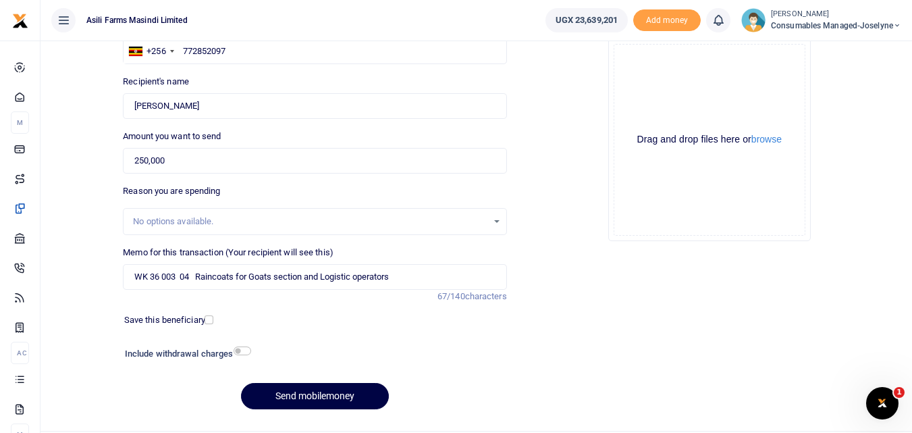
click at [587, 342] on div "Add supporting Documents Such as invoices, receipts, notes Drop your files here…" at bounding box center [709, 209] width 394 height 423
click at [292, 394] on button "Send mobilemoney" at bounding box center [315, 396] width 148 height 26
click at [184, 281] on input "WK 36 003 04 Raincoats for Goats section and Logistic operators" at bounding box center [314, 277] width 383 height 26
type input "WK 36 003 04 Raincoats for Goats section and Logistic operators"
click at [301, 390] on button "Send mobilemoney" at bounding box center [315, 396] width 148 height 26
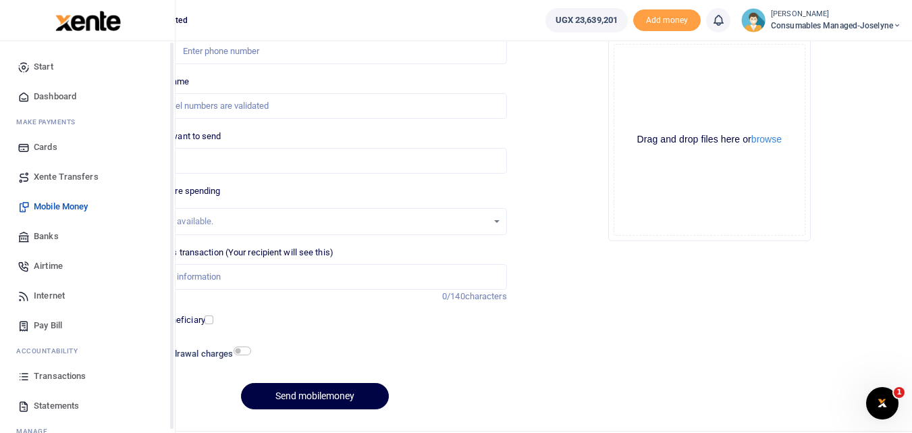
click at [22, 379] on icon at bounding box center [24, 376] width 12 height 12
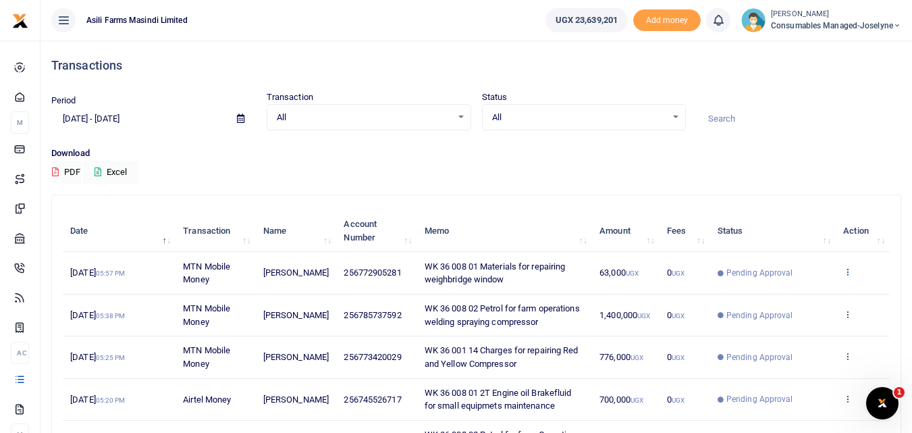
click at [847, 272] on icon at bounding box center [847, 271] width 9 height 9
click at [612, 159] on p "Download" at bounding box center [476, 154] width 850 height 14
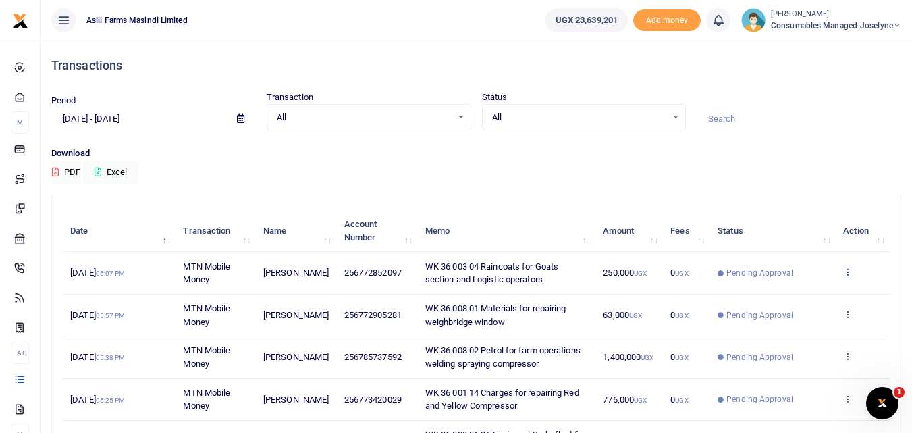
click at [851, 276] on icon at bounding box center [847, 271] width 9 height 9
click at [802, 302] on link "View details" at bounding box center [798, 301] width 107 height 19
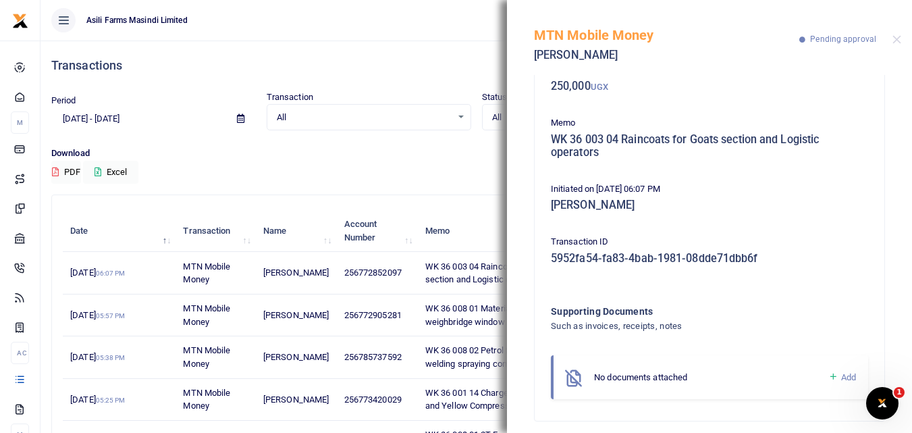
scroll to position [94, 0]
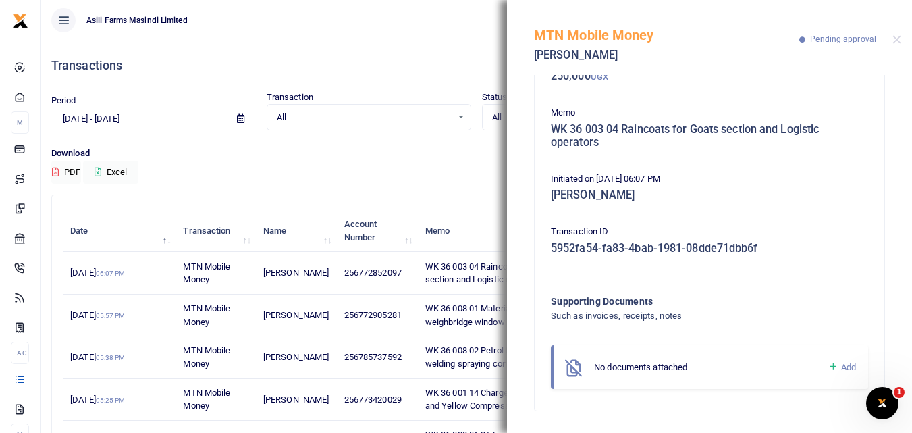
click at [828, 365] on icon at bounding box center [833, 367] width 10 height 12
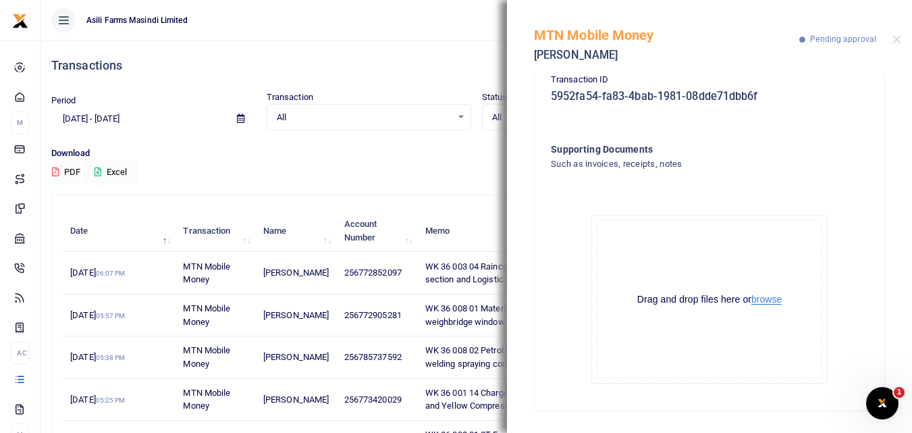
click at [774, 302] on button "browse" at bounding box center [766, 299] width 30 height 10
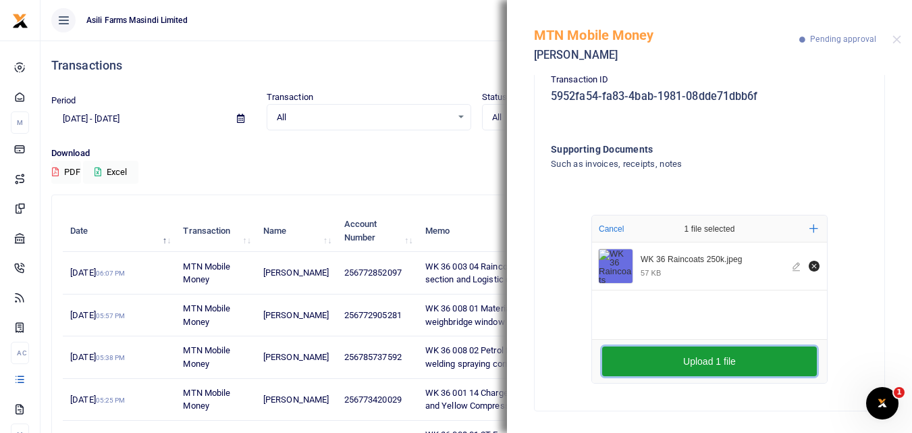
click at [658, 356] on button "Upload 1 file" at bounding box center [709, 361] width 215 height 30
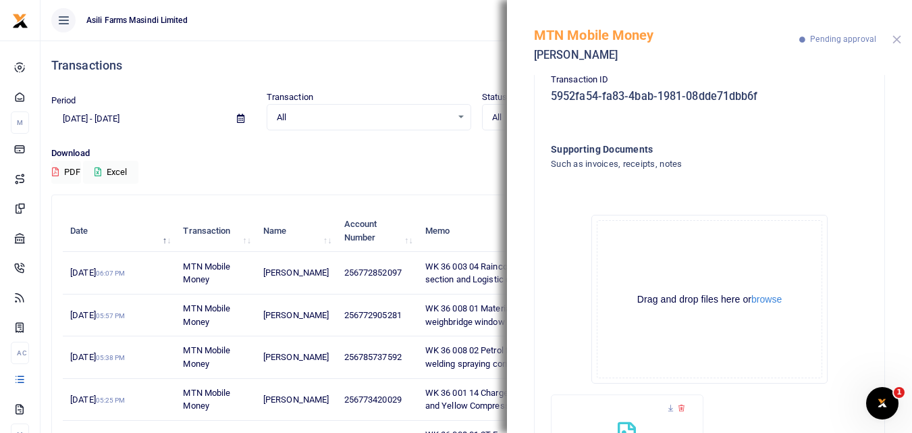
click at [897, 41] on button "Close" at bounding box center [897, 39] width 9 height 9
